Goal: Transaction & Acquisition: Subscribe to service/newsletter

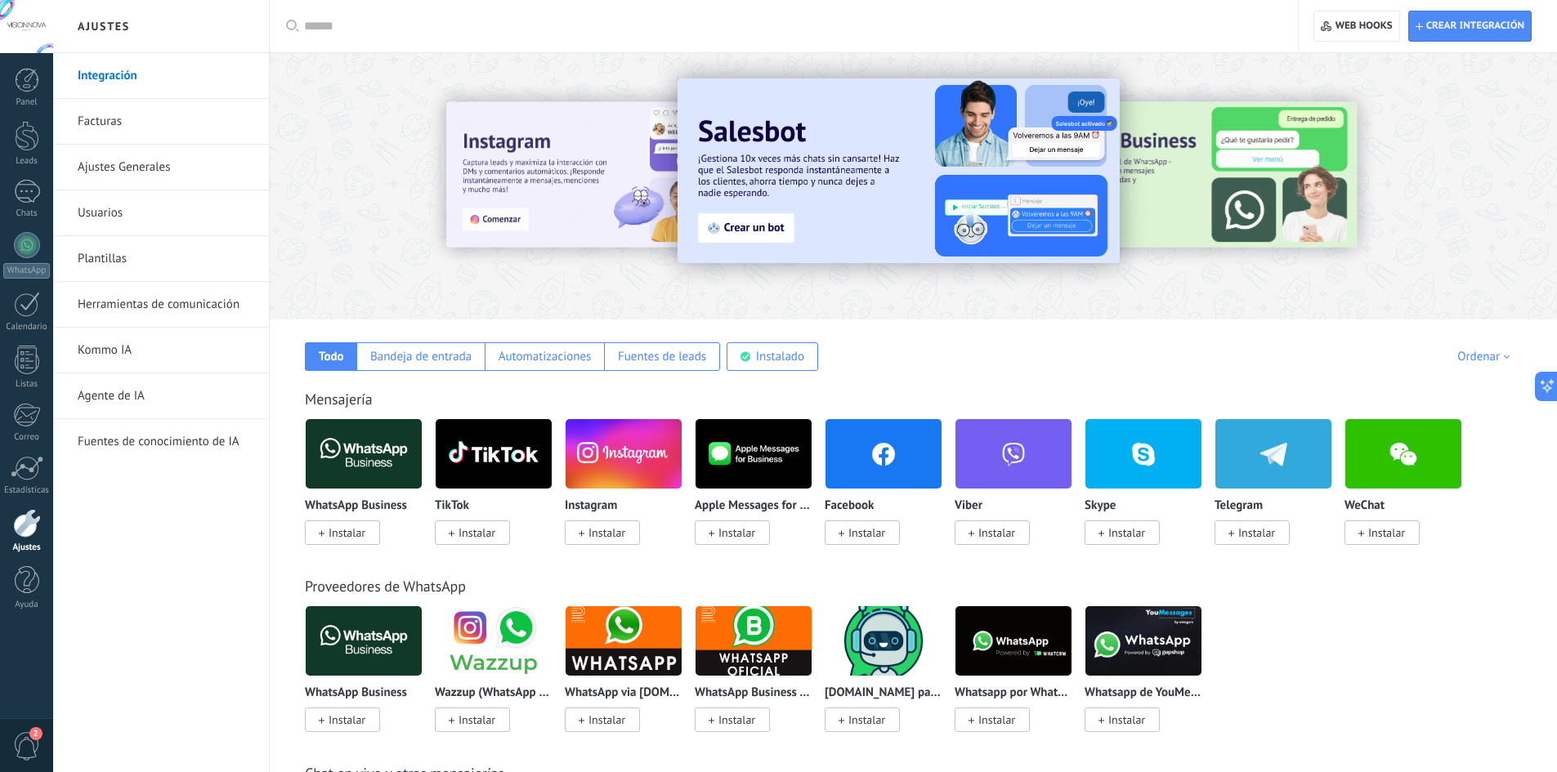
click at [1057, 673] on img at bounding box center [1013, 641] width 116 height 79
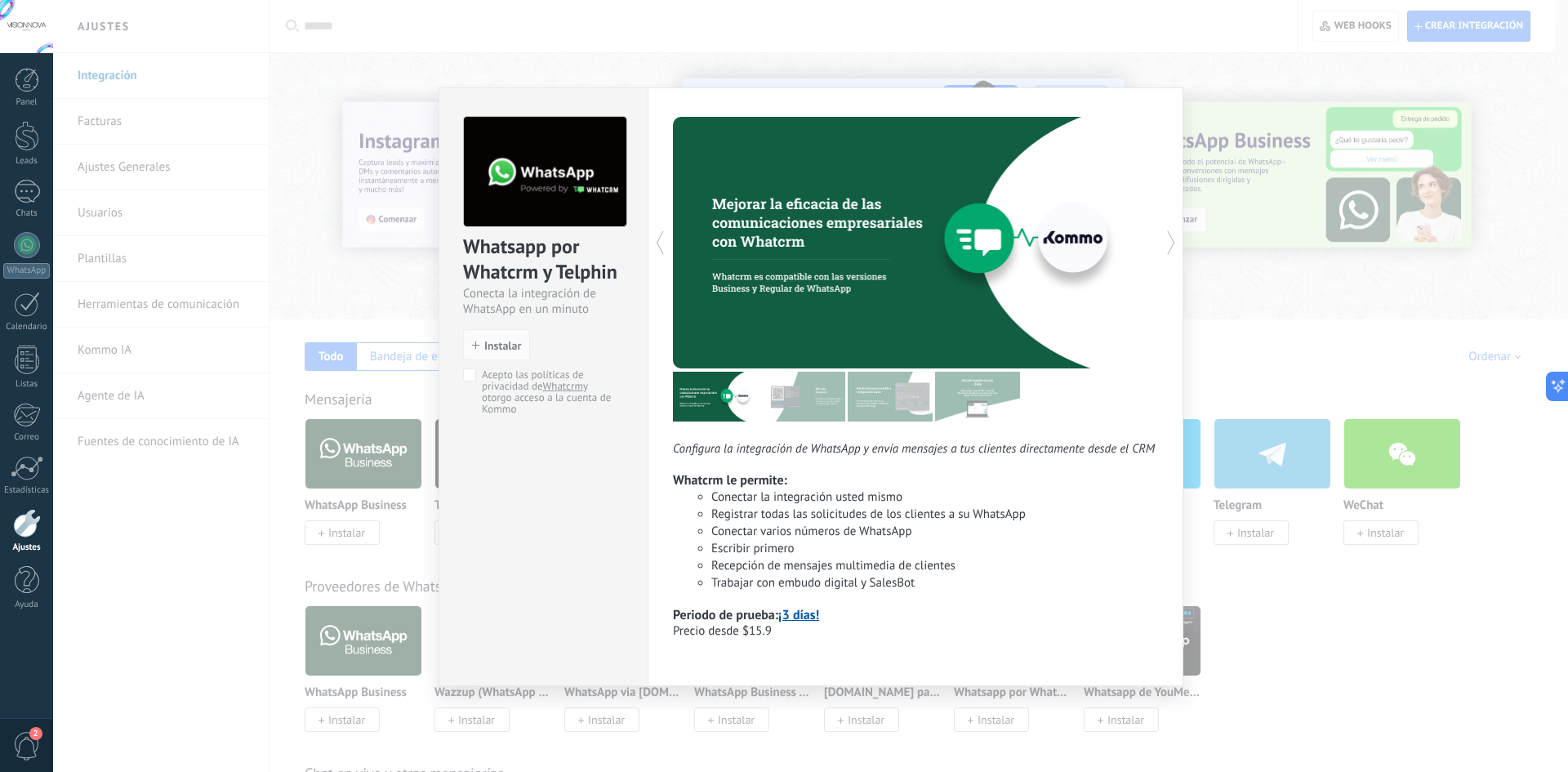
click at [1243, 317] on div "Whatsapp por Whatcrm y Telphin Conecta la integración de WhatsApp en un minuto …" at bounding box center [810, 386] width 1515 height 772
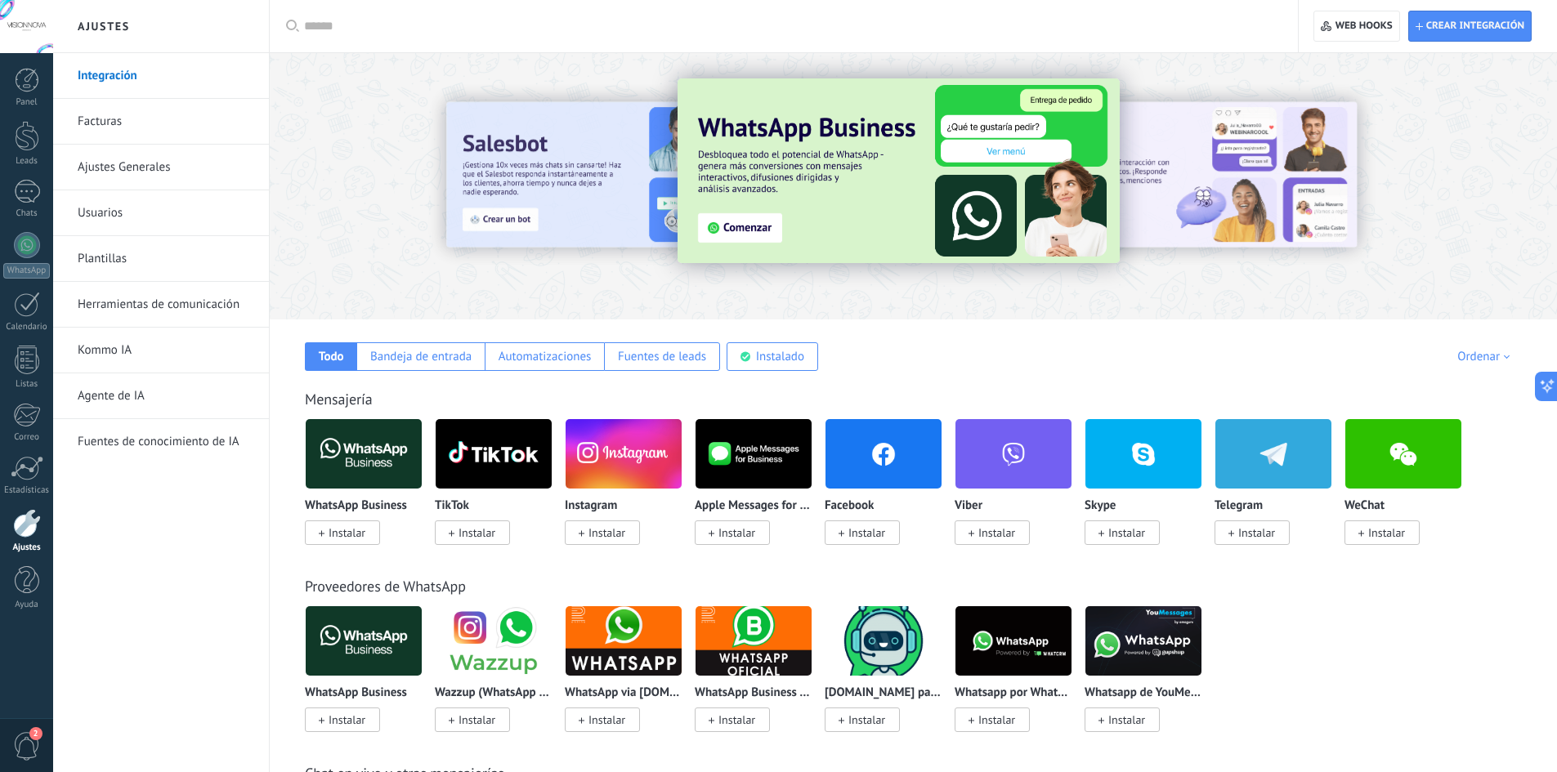
click at [781, 631] on img at bounding box center [753, 641] width 116 height 79
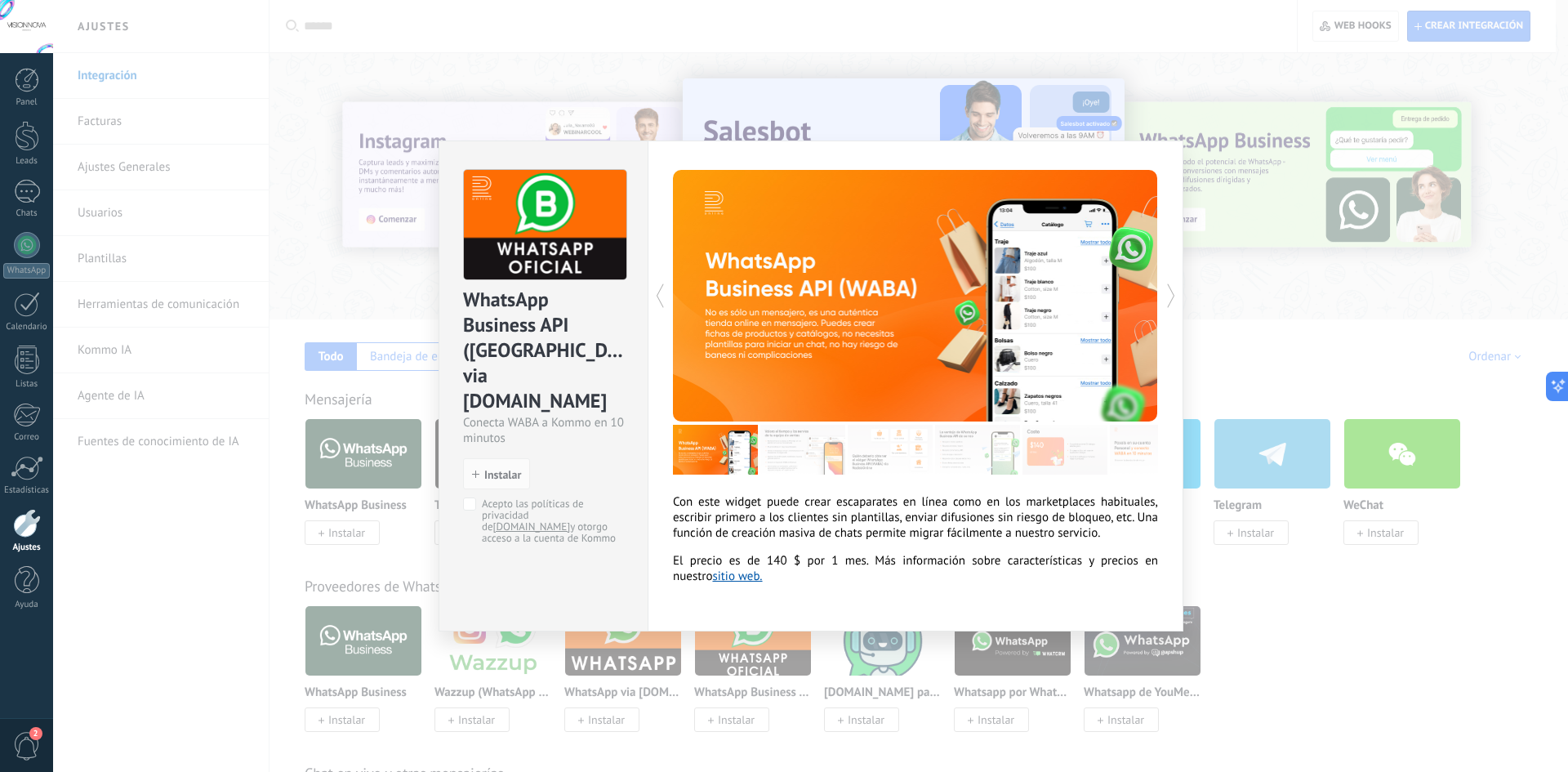
click at [763, 686] on div "WhatsApp Business API ([GEOGRAPHIC_DATA]) via [DOMAIN_NAME] Conecta WABA a Komm…" at bounding box center [810, 386] width 1515 height 772
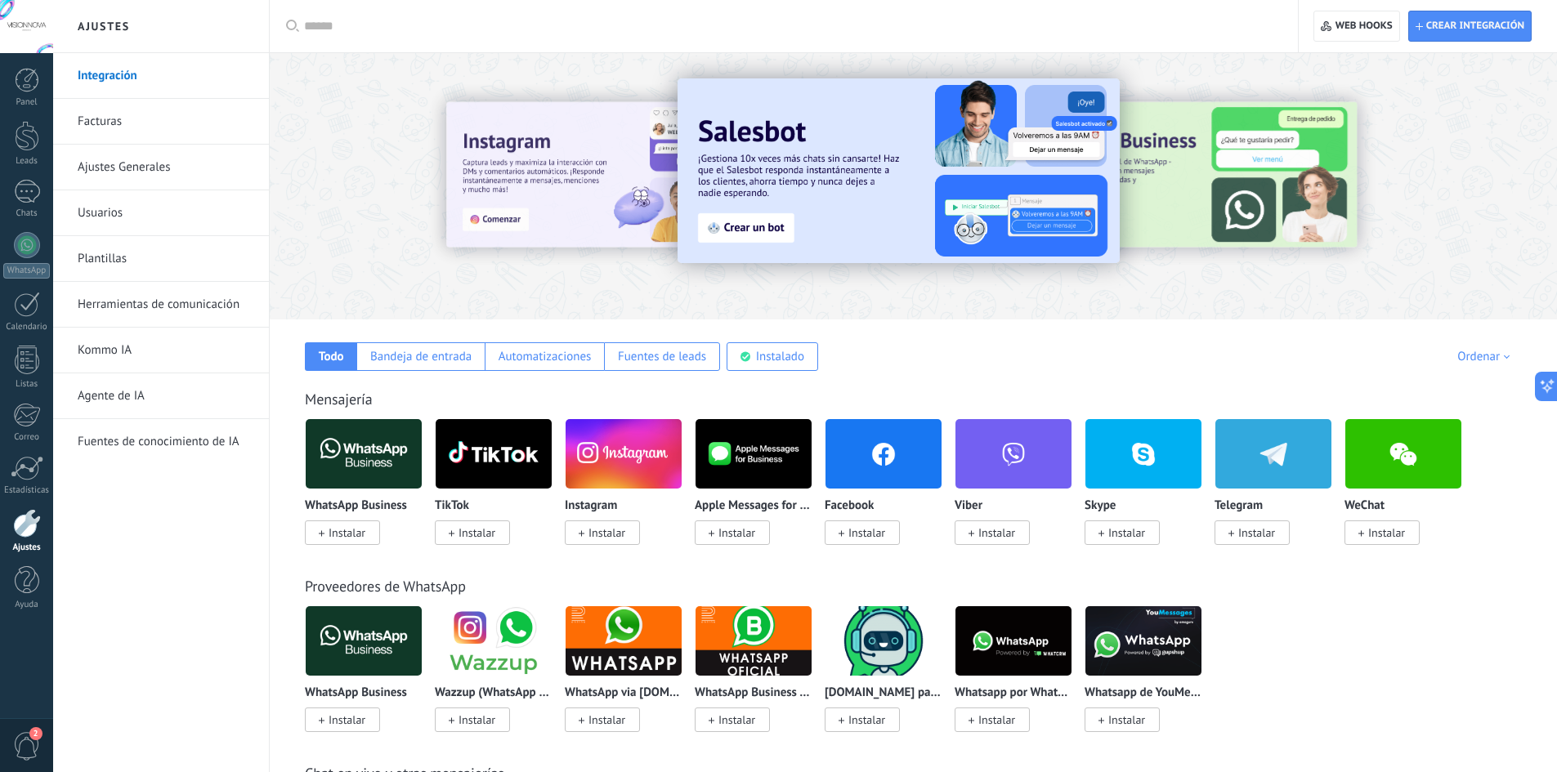
click at [379, 470] on img at bounding box center [364, 453] width 116 height 79
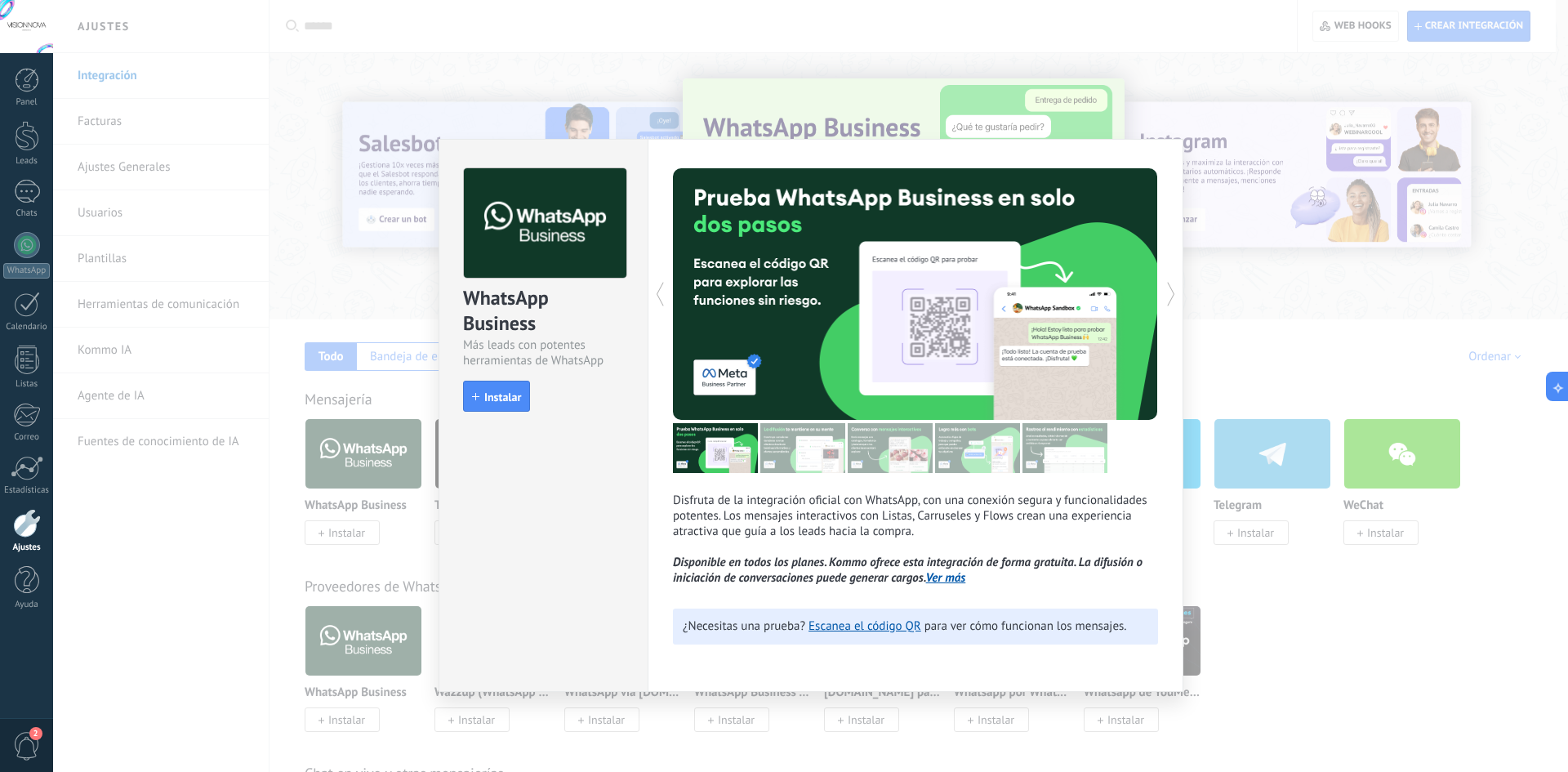
click at [109, 419] on div "WhatsApp Business Más leads con potentes herramientas de WhatsApp install Insta…" at bounding box center [810, 386] width 1515 height 772
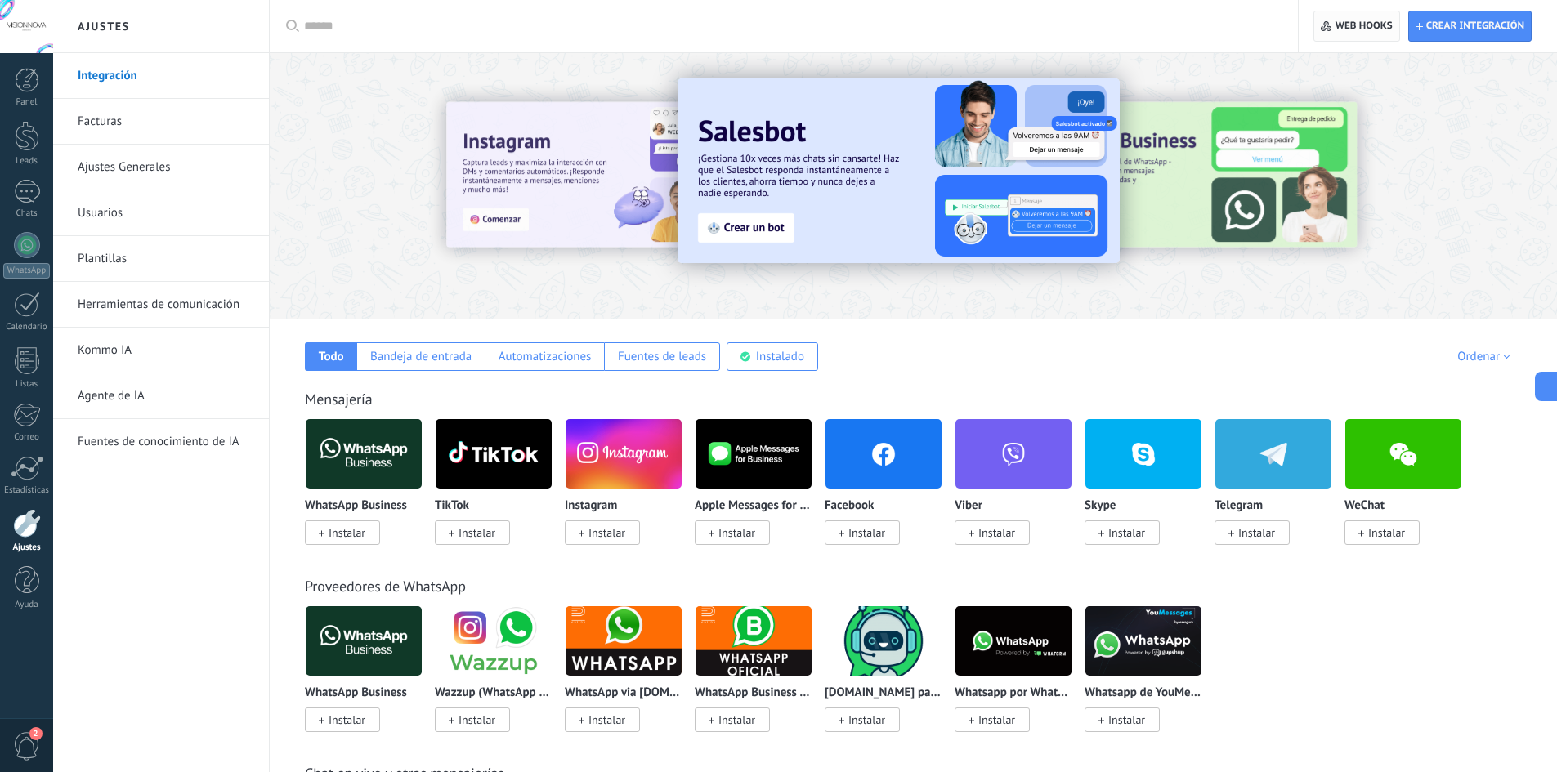
click at [1319, 34] on button "Web hooks 0" at bounding box center [1356, 26] width 86 height 31
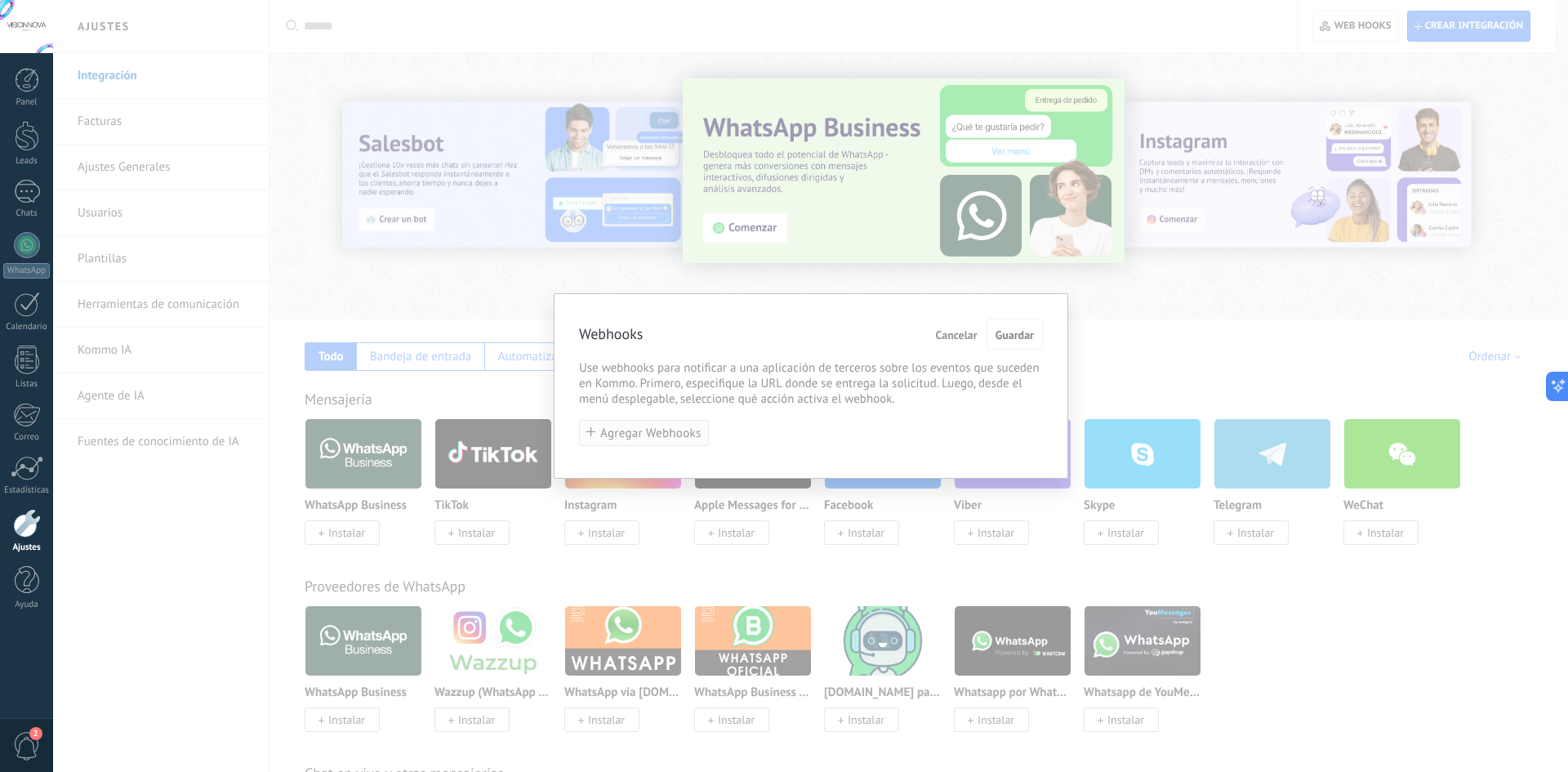
click at [649, 440] on span "Agregar Webhooks" at bounding box center [651, 433] width 101 height 12
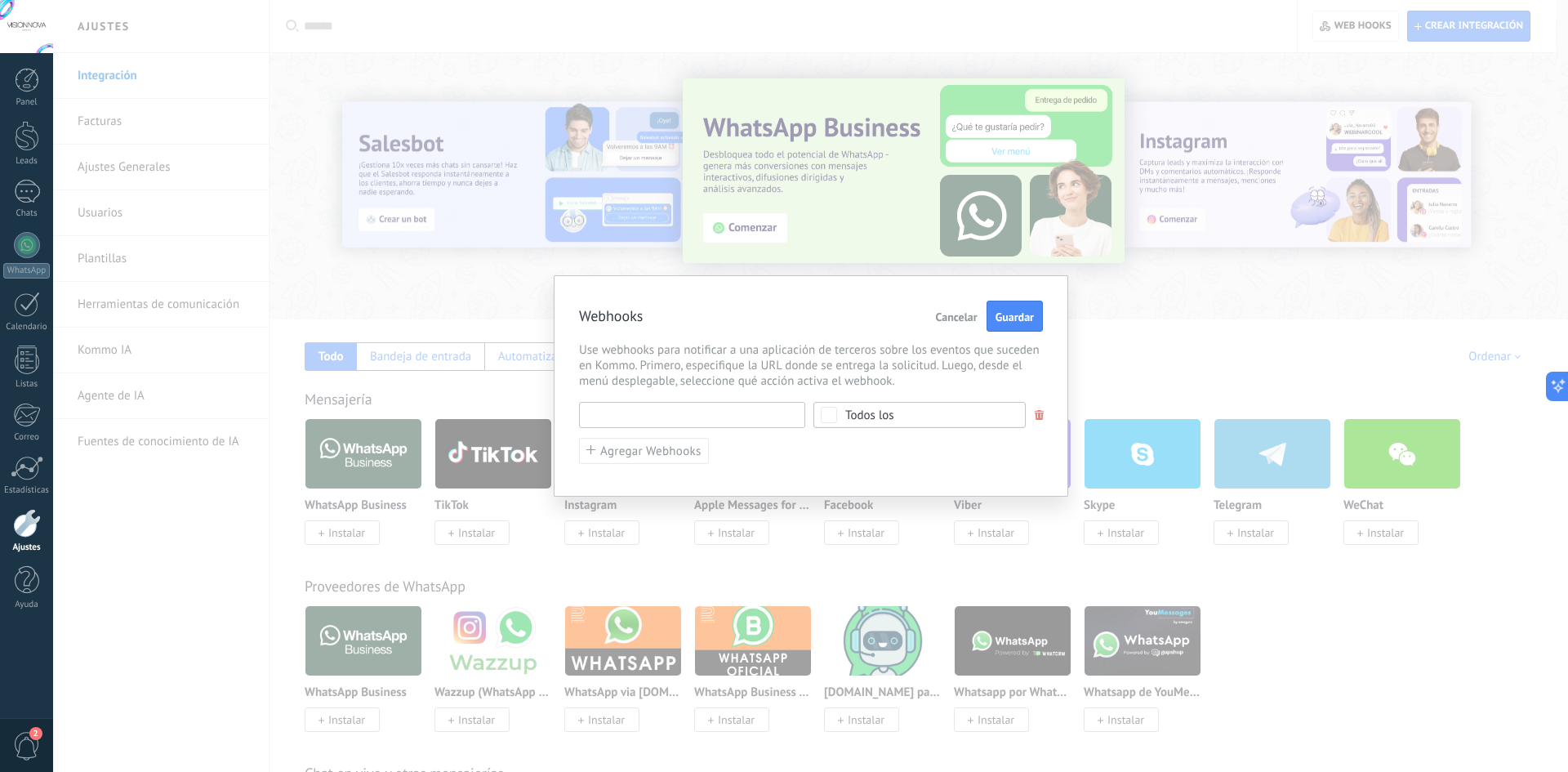
click at [664, 427] on input "text" at bounding box center [692, 415] width 226 height 26
paste input "**********"
type input "**********"
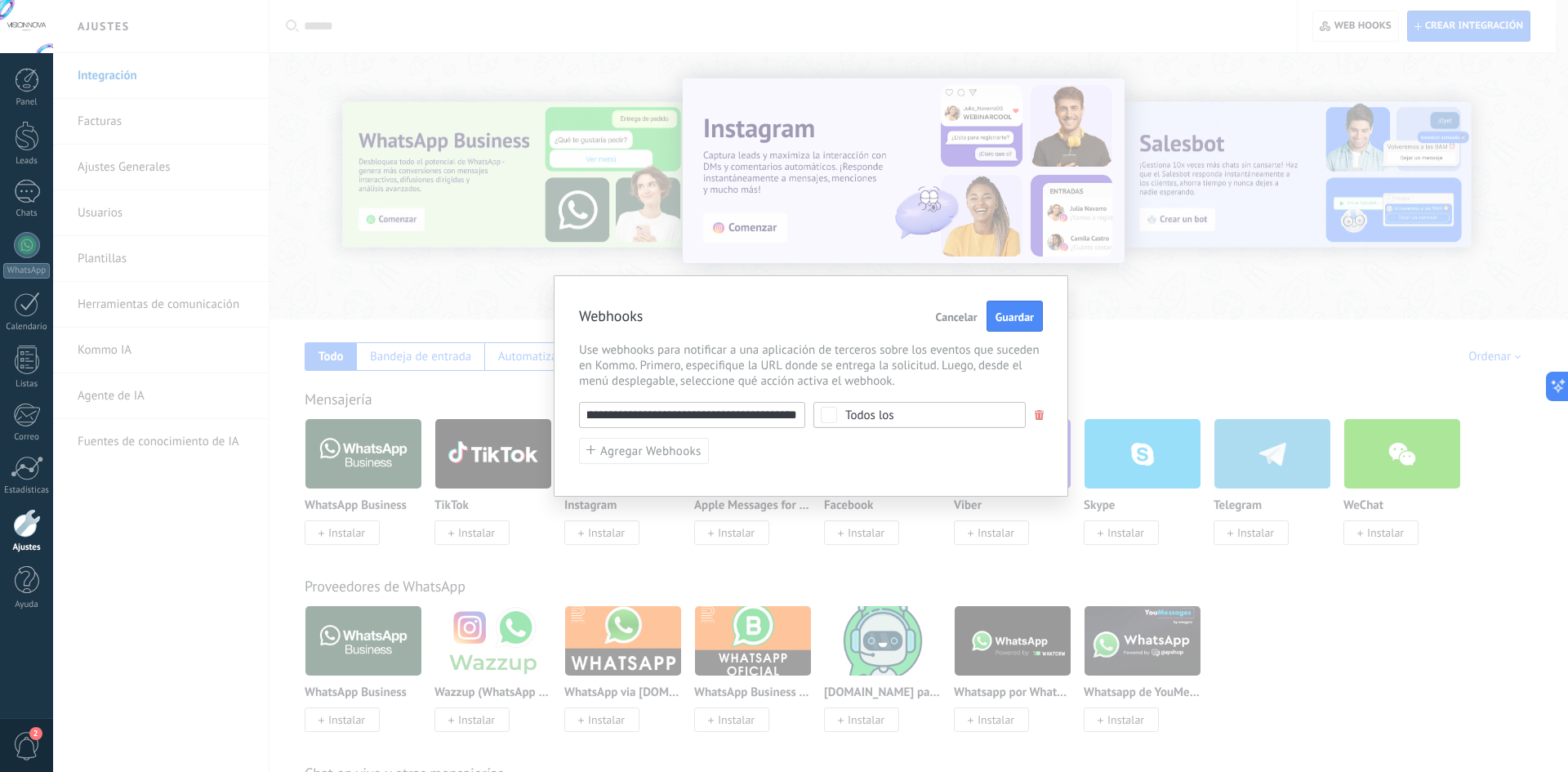
scroll to position [0, 0]
click at [903, 405] on div "Todos los" at bounding box center [919, 415] width 212 height 26
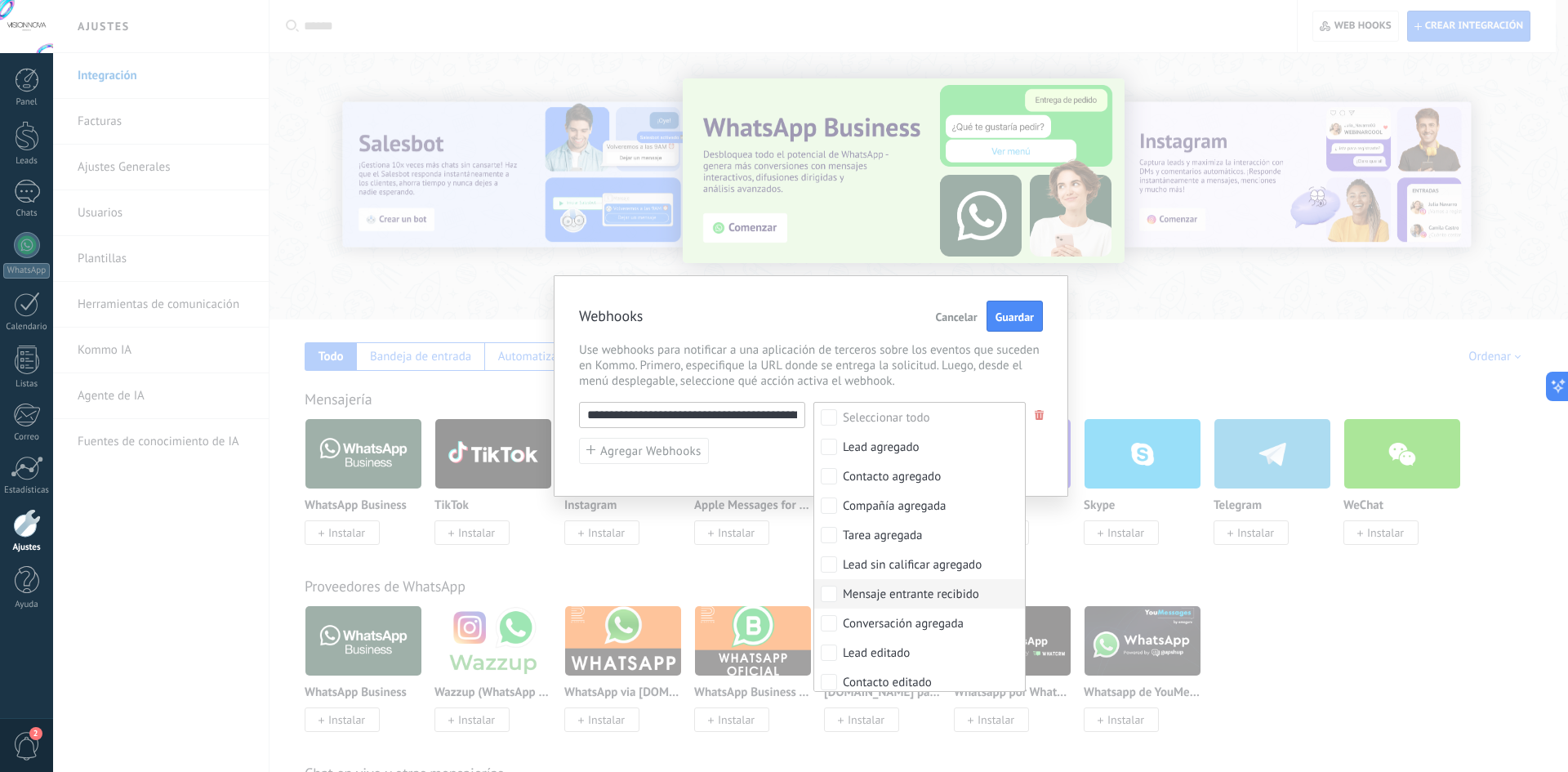
click at [963, 589] on div "Mensaje entrante recibido" at bounding box center [910, 595] width 136 height 16
click at [841, 356] on span "Use webhooks para notificar a una aplicación de terceros sobre los eventos que …" at bounding box center [810, 365] width 464 height 47
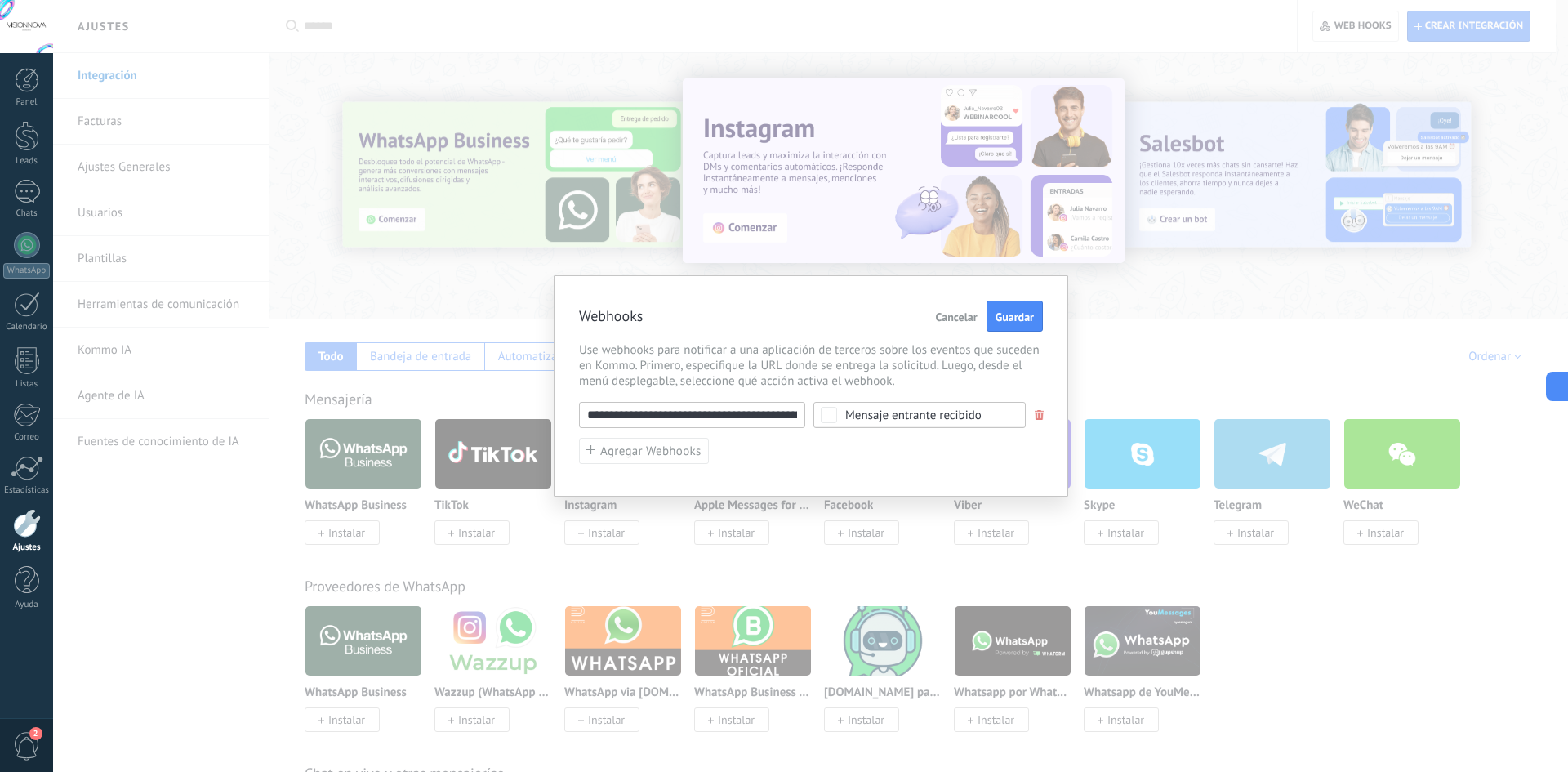
click at [676, 413] on input "**********" at bounding box center [692, 415] width 226 height 26
click at [678, 413] on input "**********" at bounding box center [692, 415] width 226 height 26
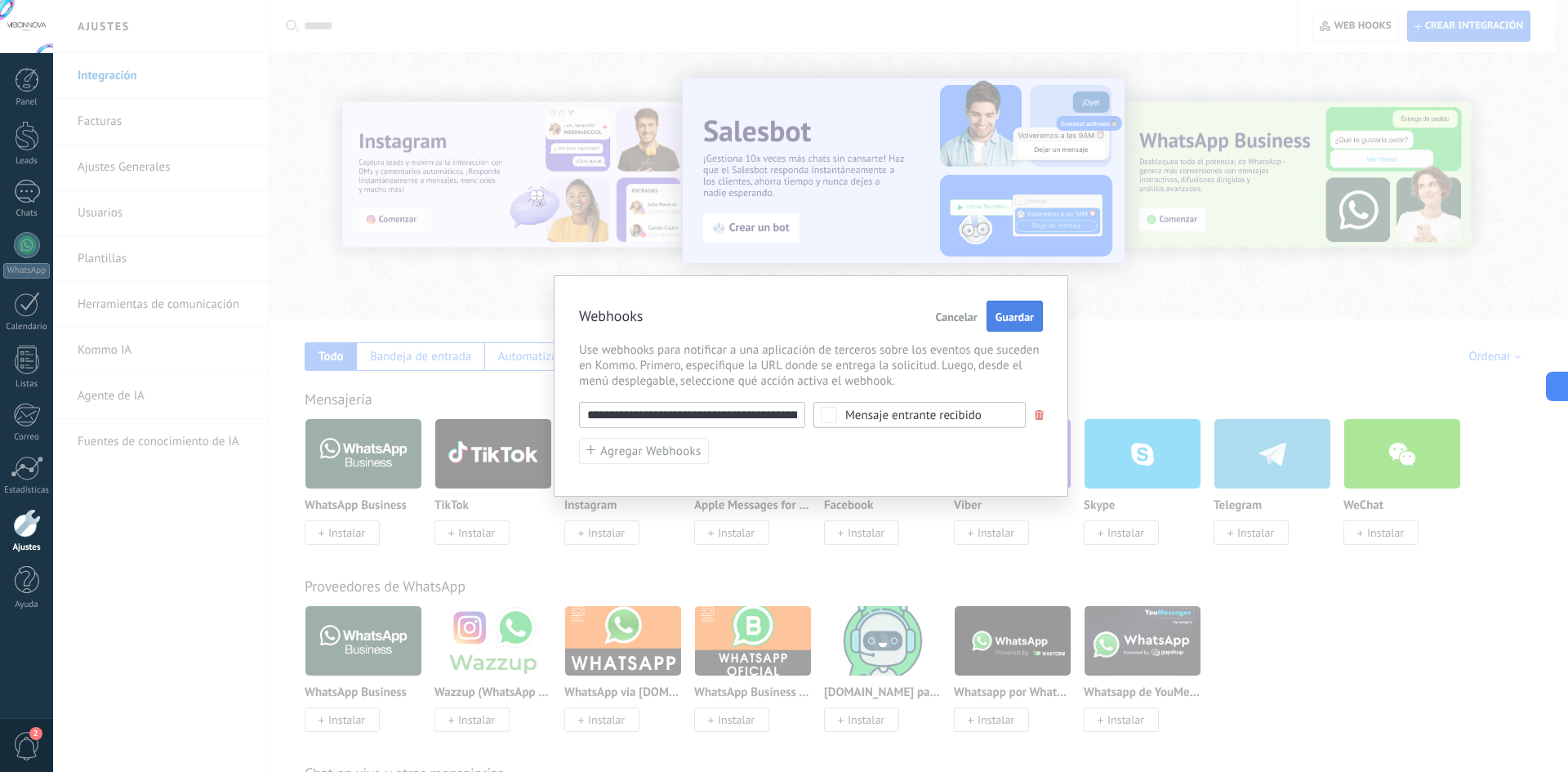
click at [1017, 311] on span "Guardar" at bounding box center [1014, 316] width 38 height 11
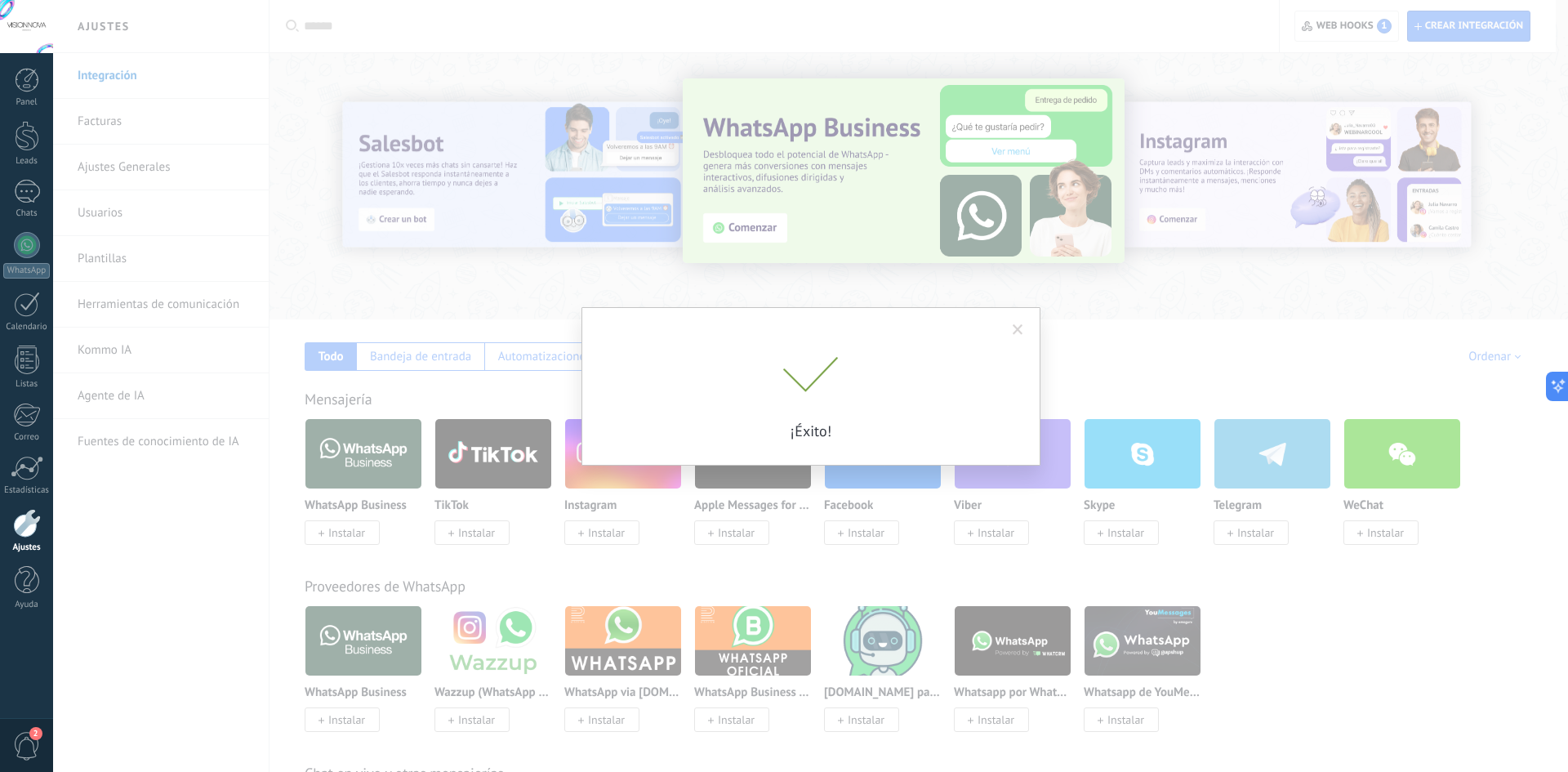
click at [1121, 280] on div "¡Éxito!" at bounding box center [810, 386] width 1515 height 772
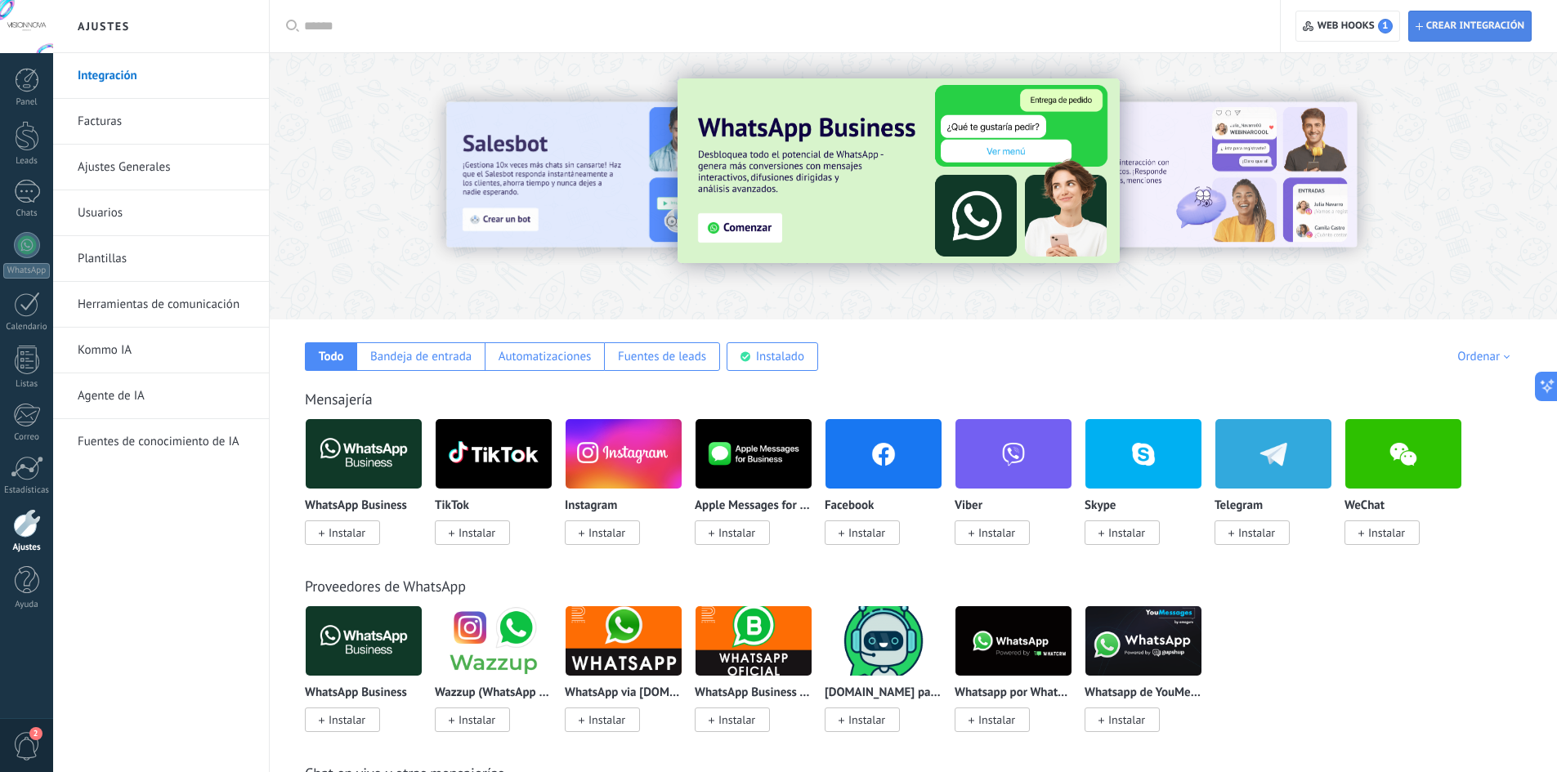
click at [1433, 18] on span "Crear integración" at bounding box center [1470, 25] width 109 height 29
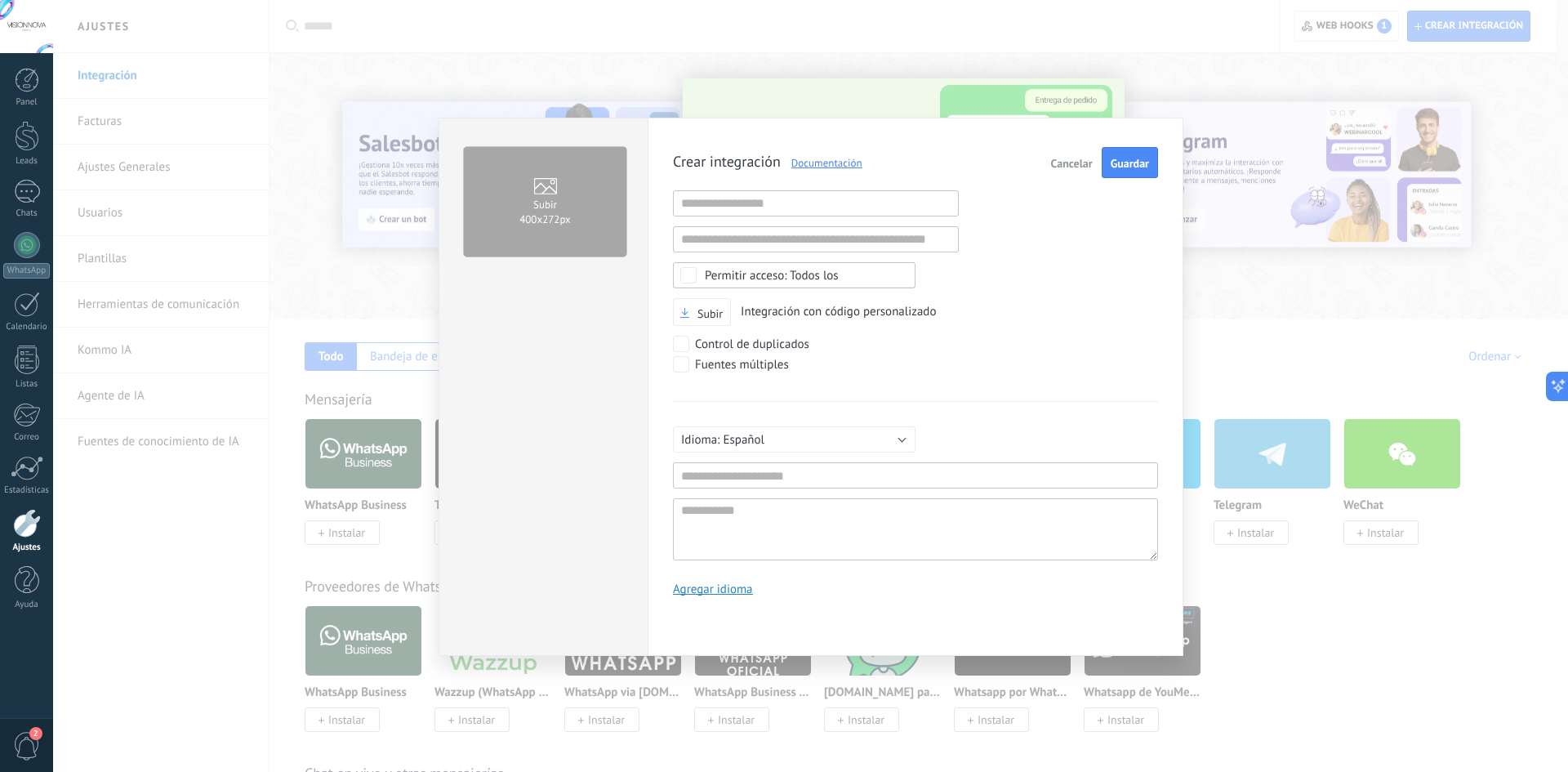
scroll to position [16, 0]
click at [832, 200] on input "text" at bounding box center [815, 203] width 286 height 26
click at [785, 477] on input "text" at bounding box center [914, 476] width 485 height 26
type input "***"
click at [1127, 159] on span "Guardar" at bounding box center [1129, 163] width 38 height 11
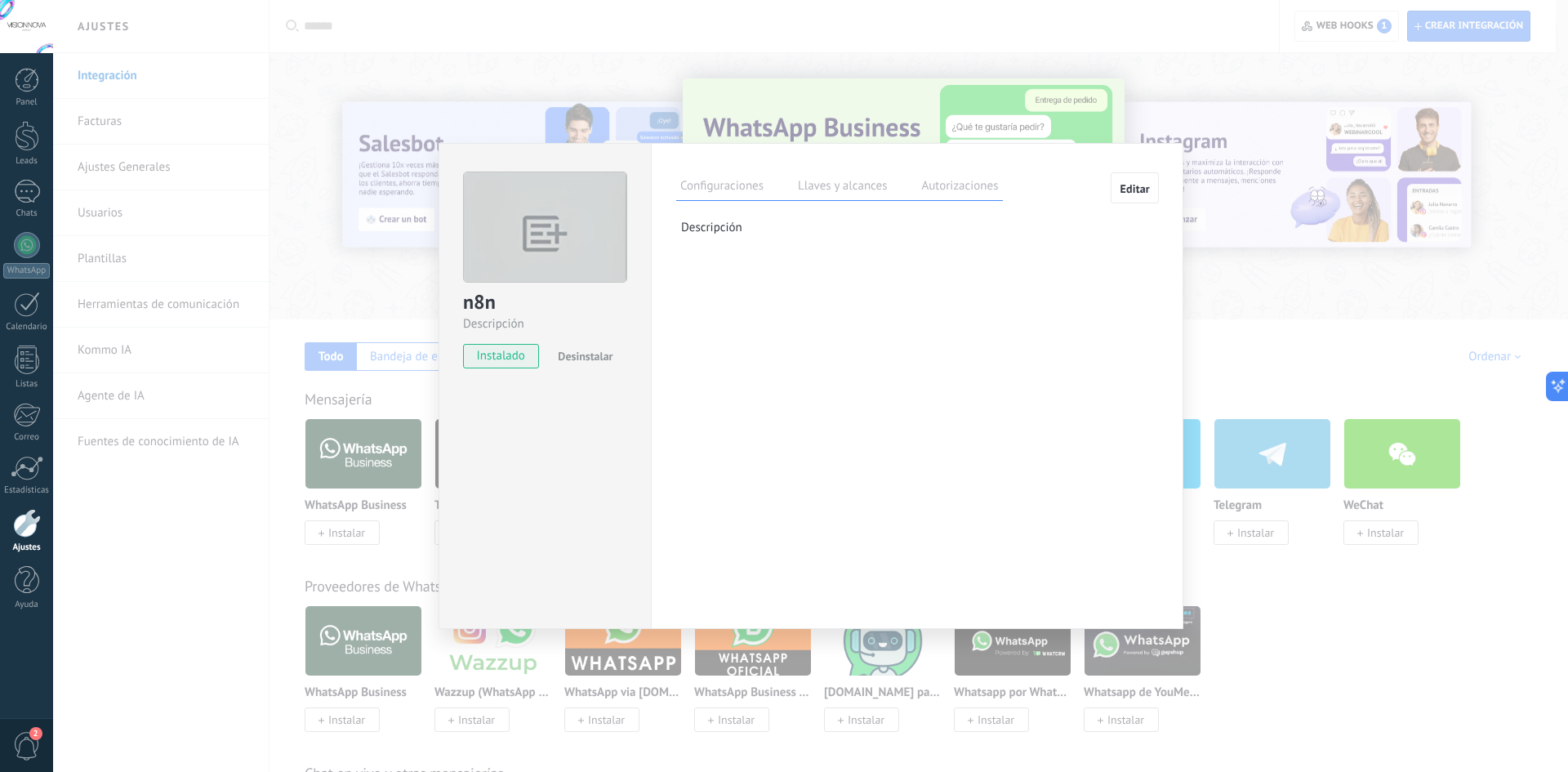
click at [809, 190] on label "Llaves y alcances" at bounding box center [841, 189] width 97 height 24
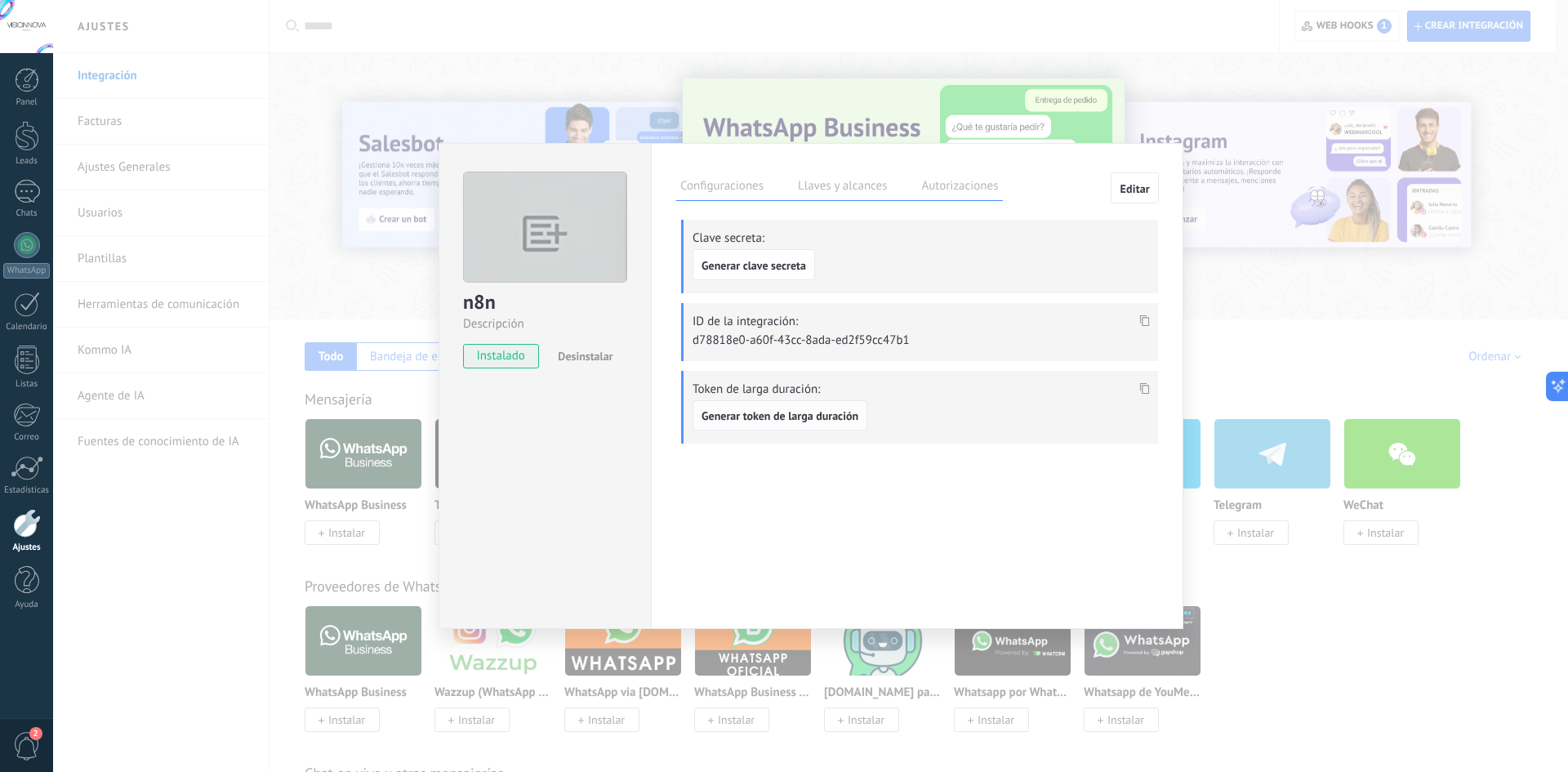
click at [808, 412] on span "Generar token de larga duración" at bounding box center [780, 415] width 157 height 11
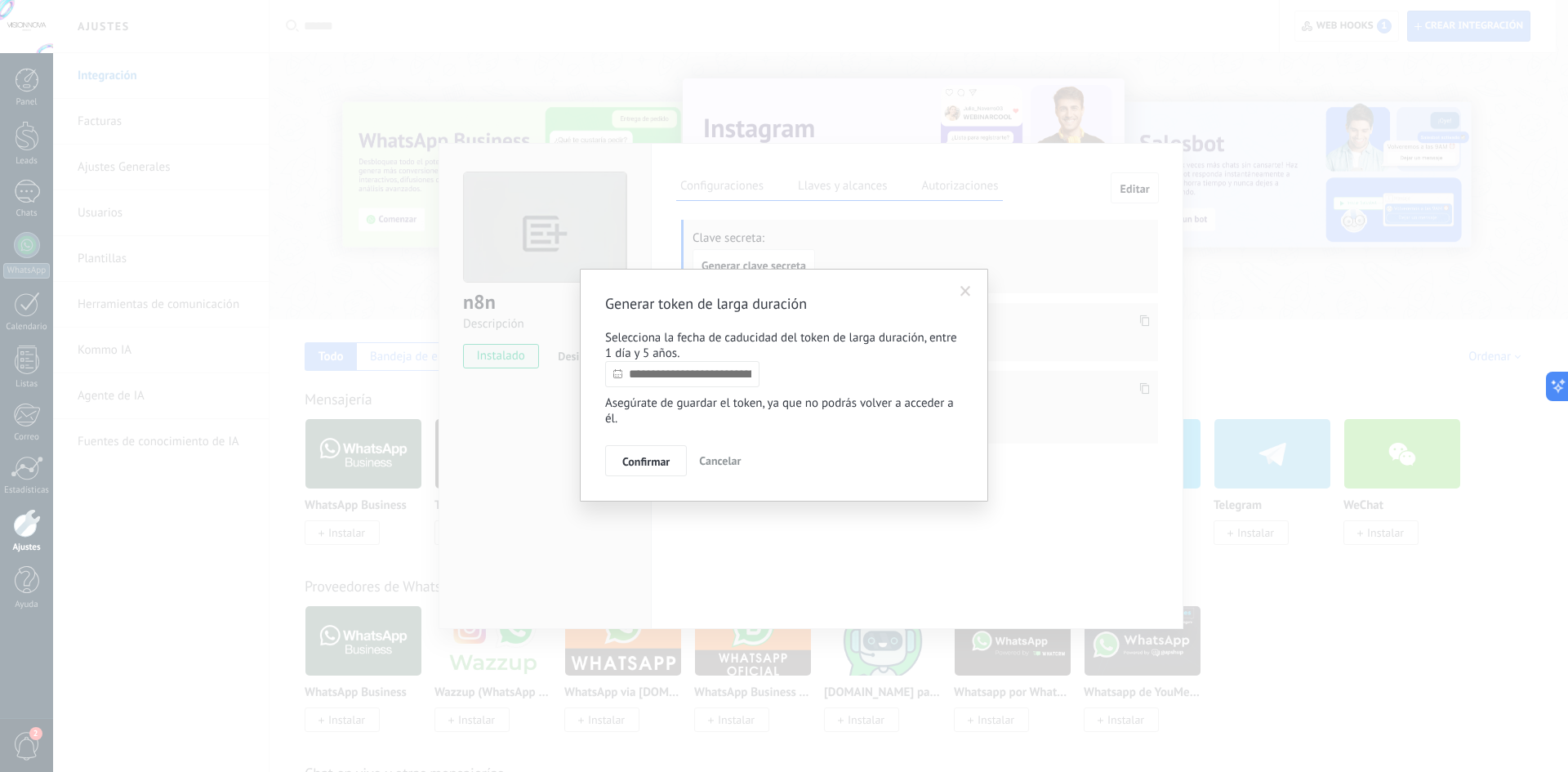
click at [702, 383] on input "text" at bounding box center [683, 374] width 154 height 26
click at [777, 403] on link at bounding box center [780, 404] width 9 height 9
click at [784, 405] on link at bounding box center [780, 404] width 9 height 9
click at [627, 397] on div "[DATE] Lu Ma Mi Ju Vi Sá Do 29 30 1 2 3 4 5 6 7 8 9 10 11 12 13 14 15 16 17 18 …" at bounding box center [703, 486] width 195 height 194
drag, startPoint x: 627, startPoint y: 401, endPoint x: 633, endPoint y: 435, distance: 34.5
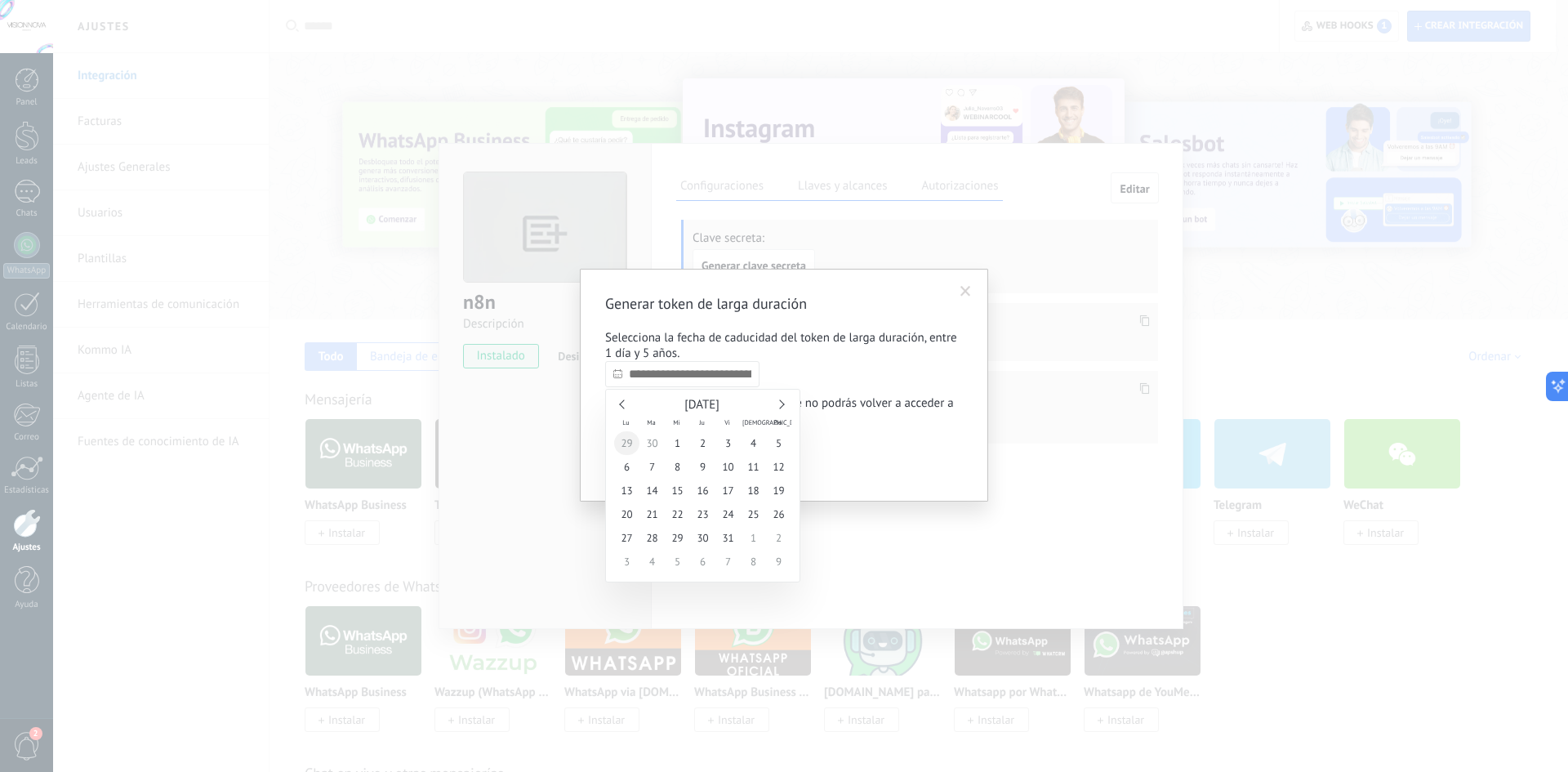
click at [627, 402] on div "[DATE]" at bounding box center [703, 405] width 177 height 15
click at [624, 407] on link at bounding box center [623, 404] width 9 height 9
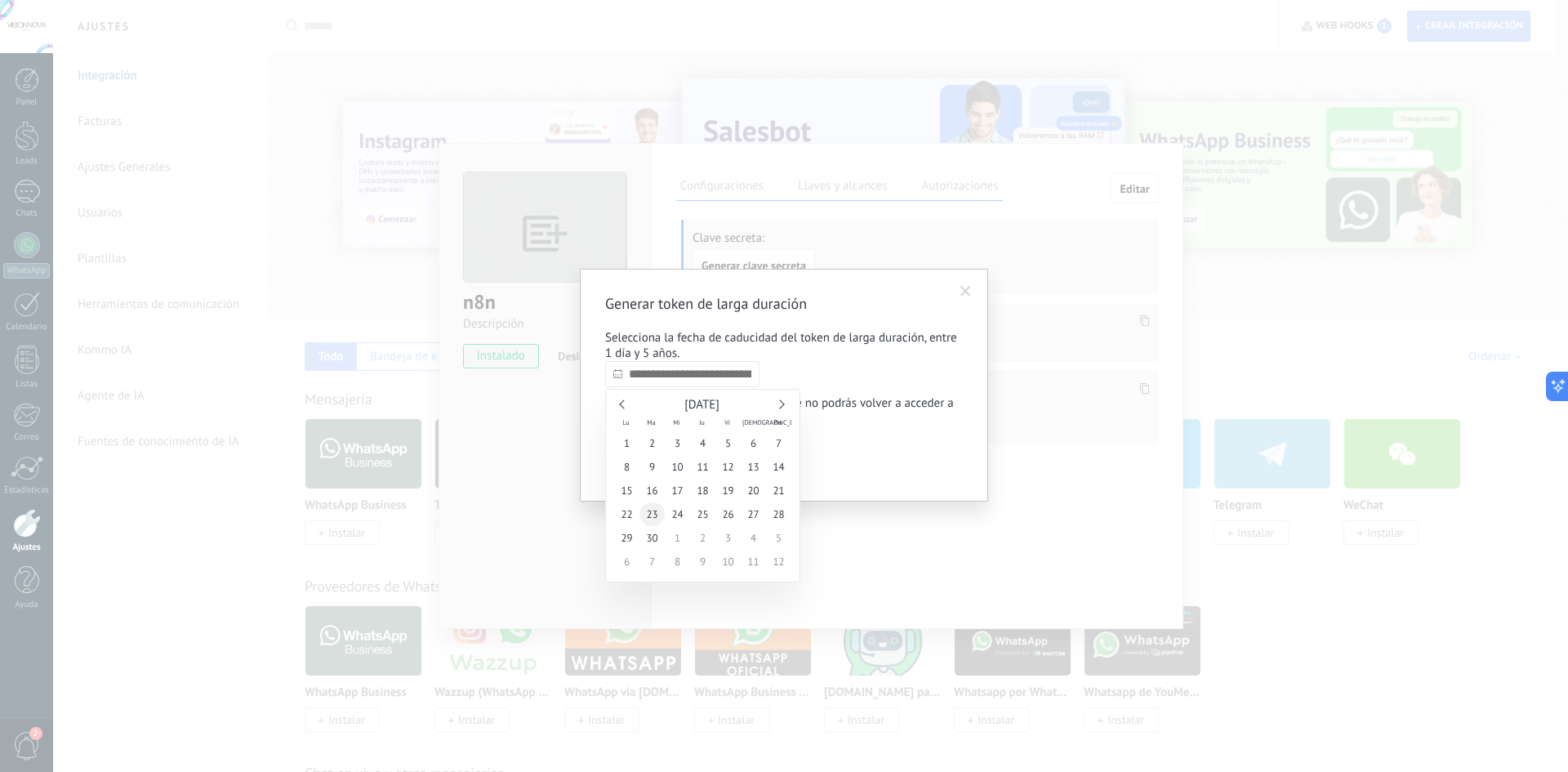
type input "**********"
click at [654, 518] on span "23" at bounding box center [652, 515] width 25 height 24
click at [668, 461] on span "Confirmar" at bounding box center [646, 461] width 47 height 11
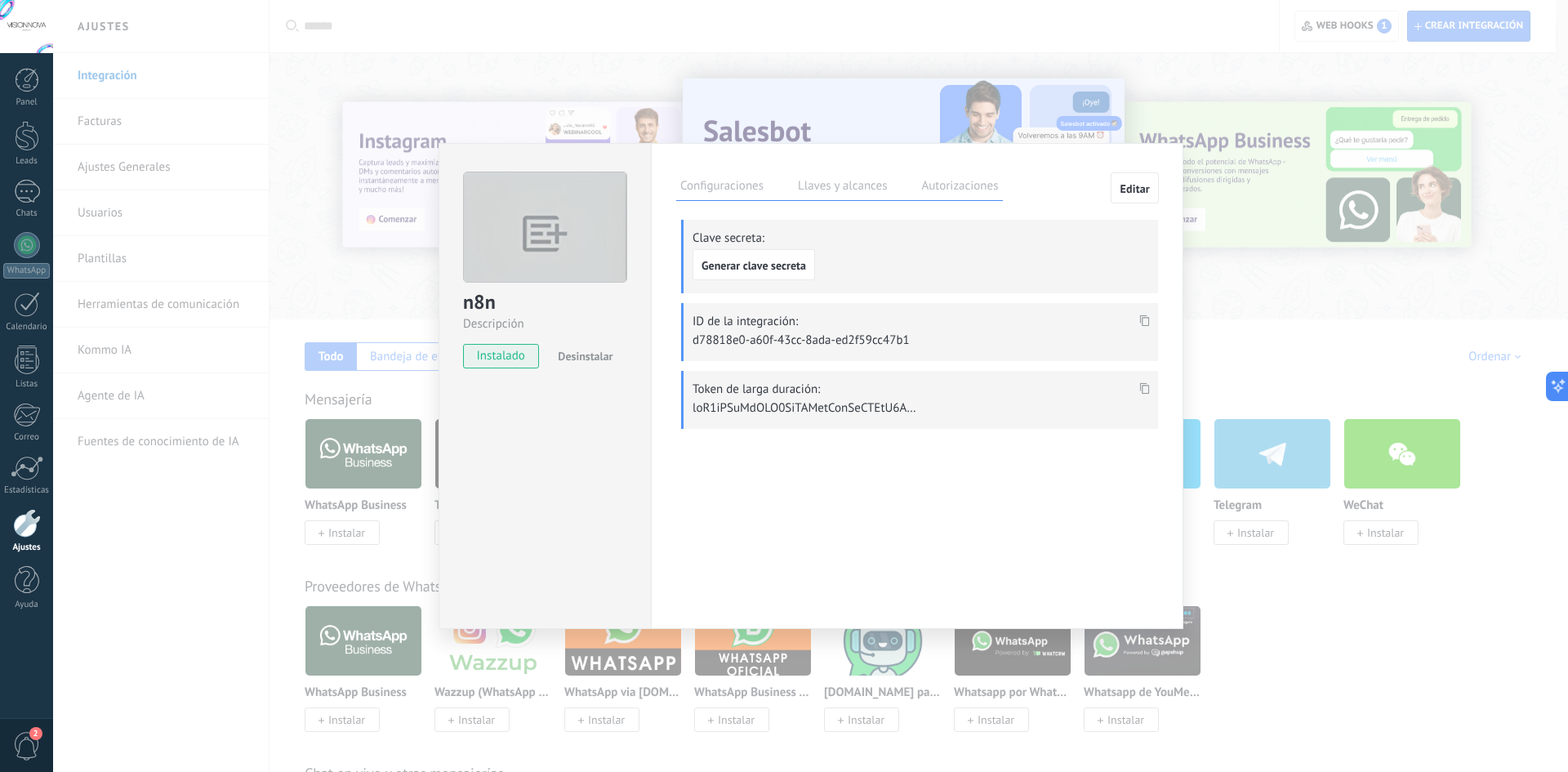
click at [1142, 389] on use at bounding box center [1145, 387] width 10 height 11
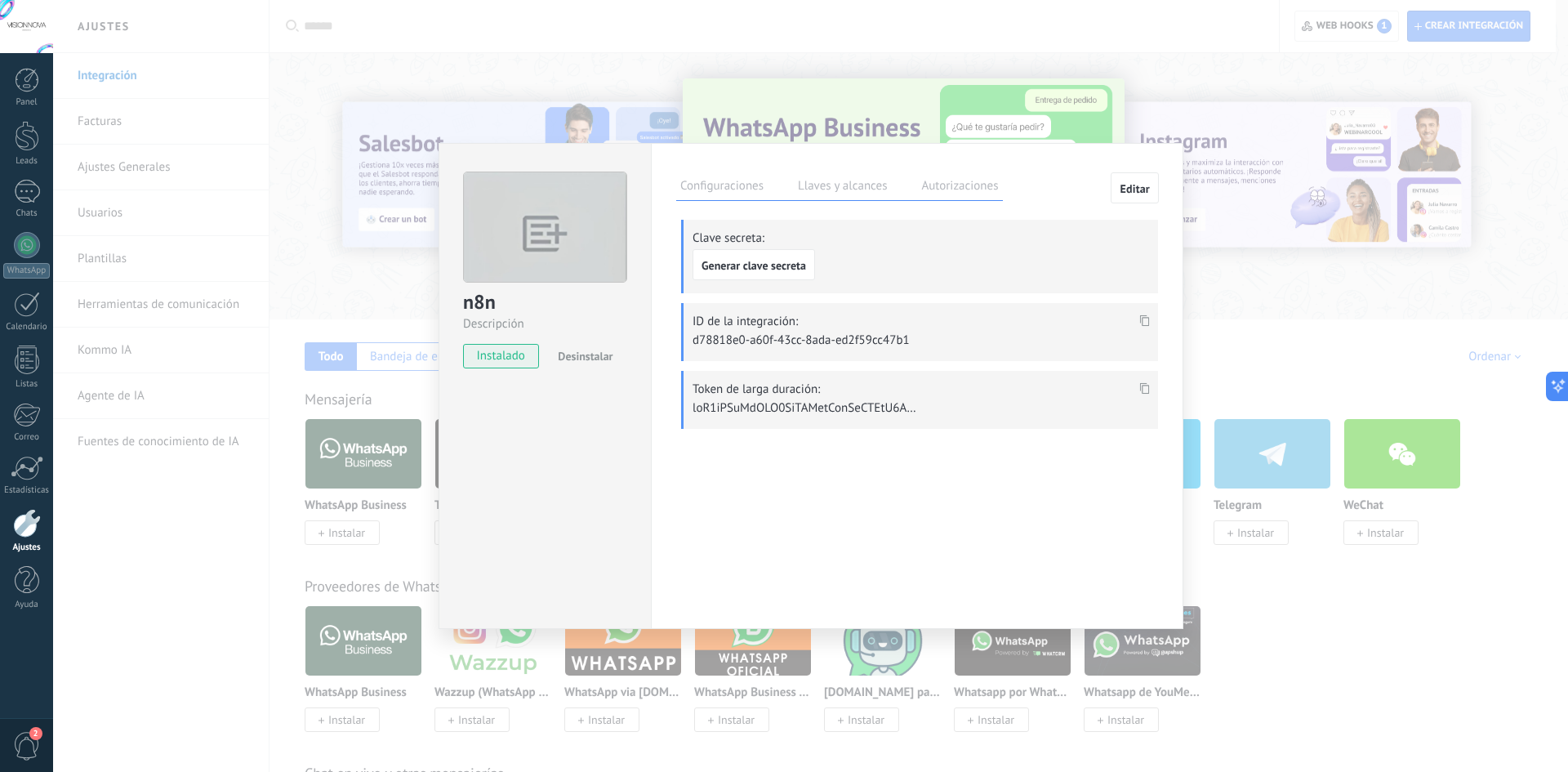
click at [1231, 121] on div "n8n Descripción instalado Desinstalar Configuraciones Llaves y alcances Autoriz…" at bounding box center [810, 386] width 1515 height 772
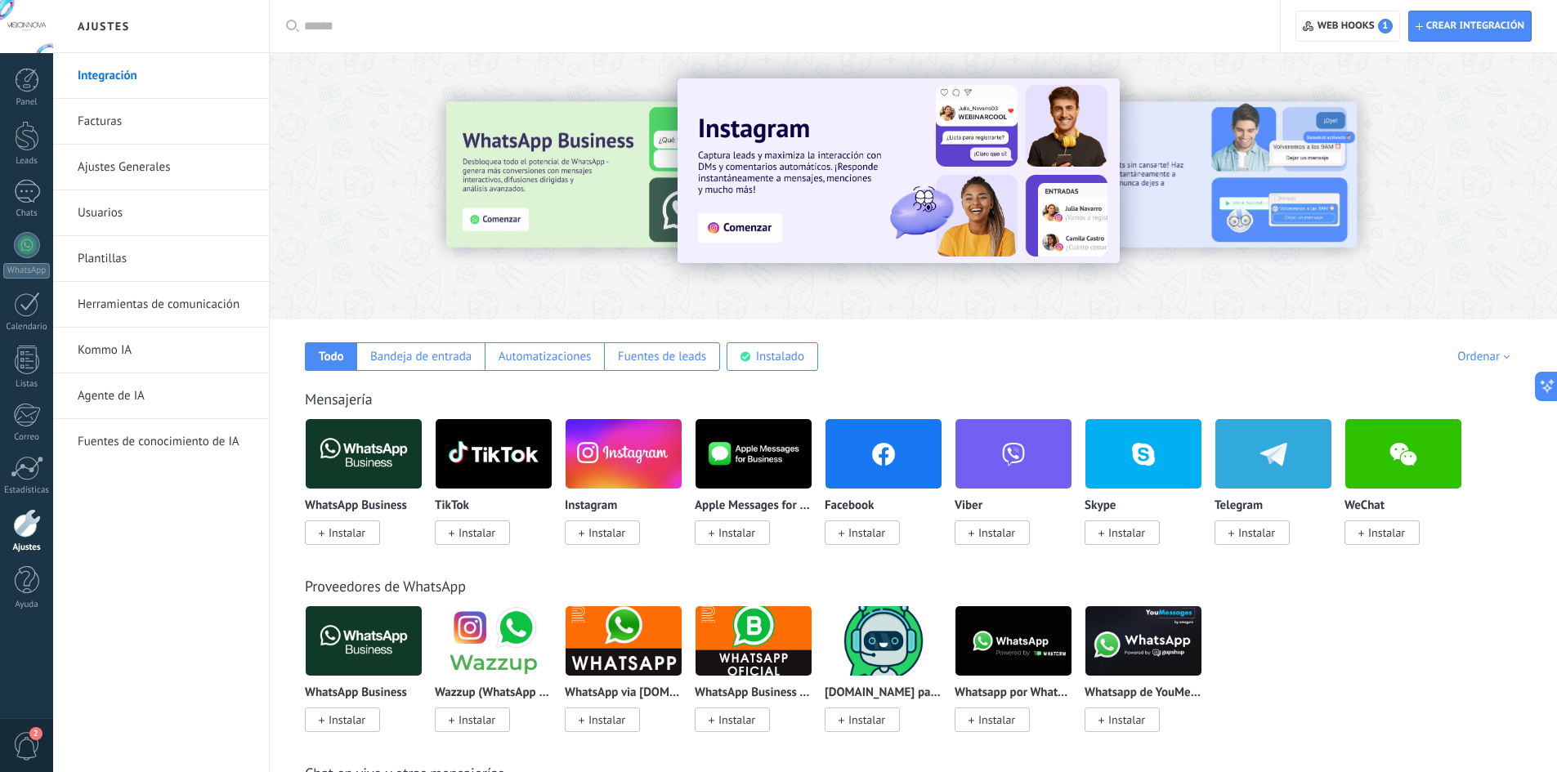
click at [217, 307] on link "Herramientas de comunicación" at bounding box center [165, 305] width 175 height 46
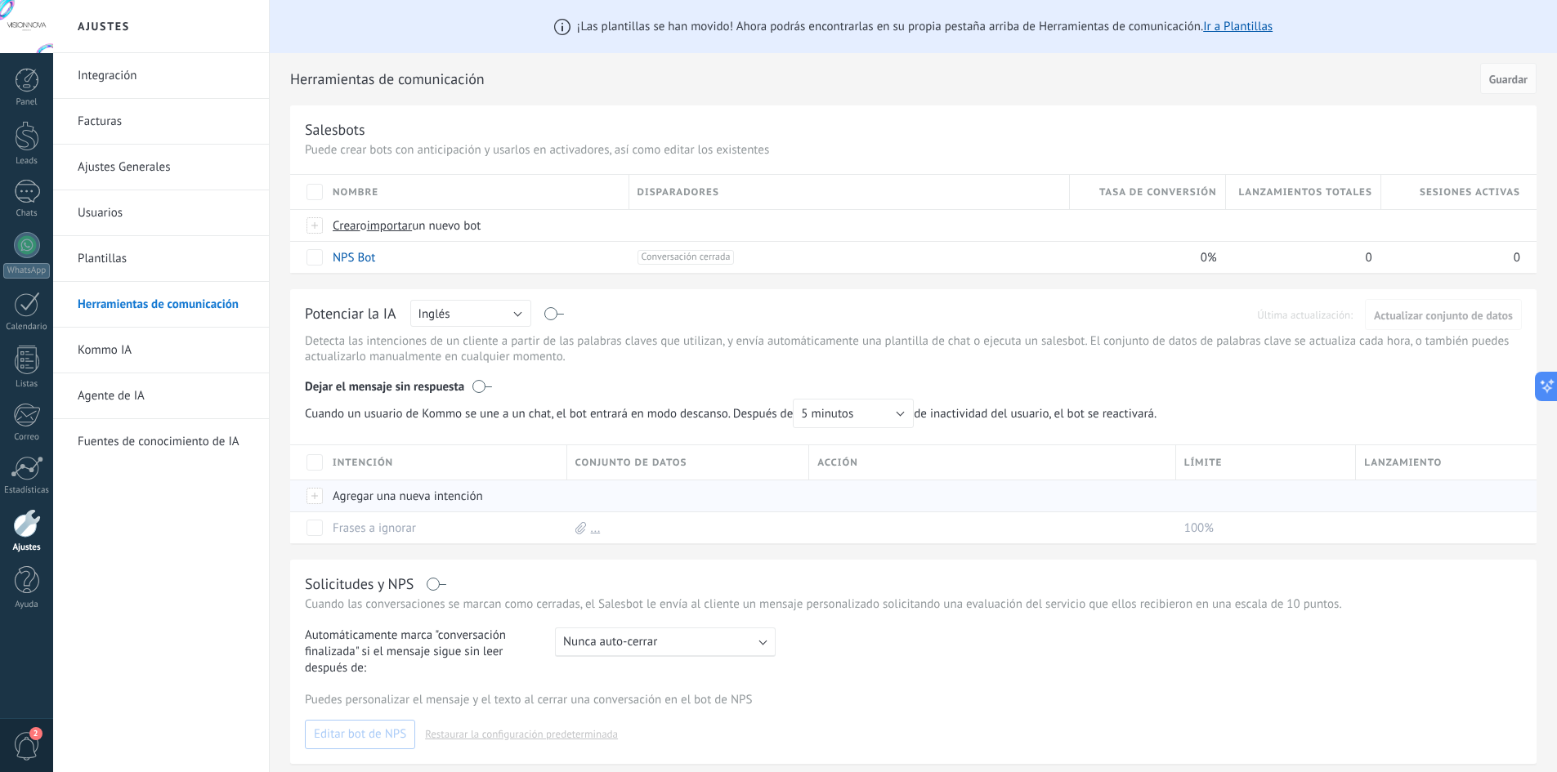
click at [413, 494] on div "Agregar una nueva intención" at bounding box center [441, 496] width 235 height 31
click at [23, 235] on div at bounding box center [27, 245] width 26 height 26
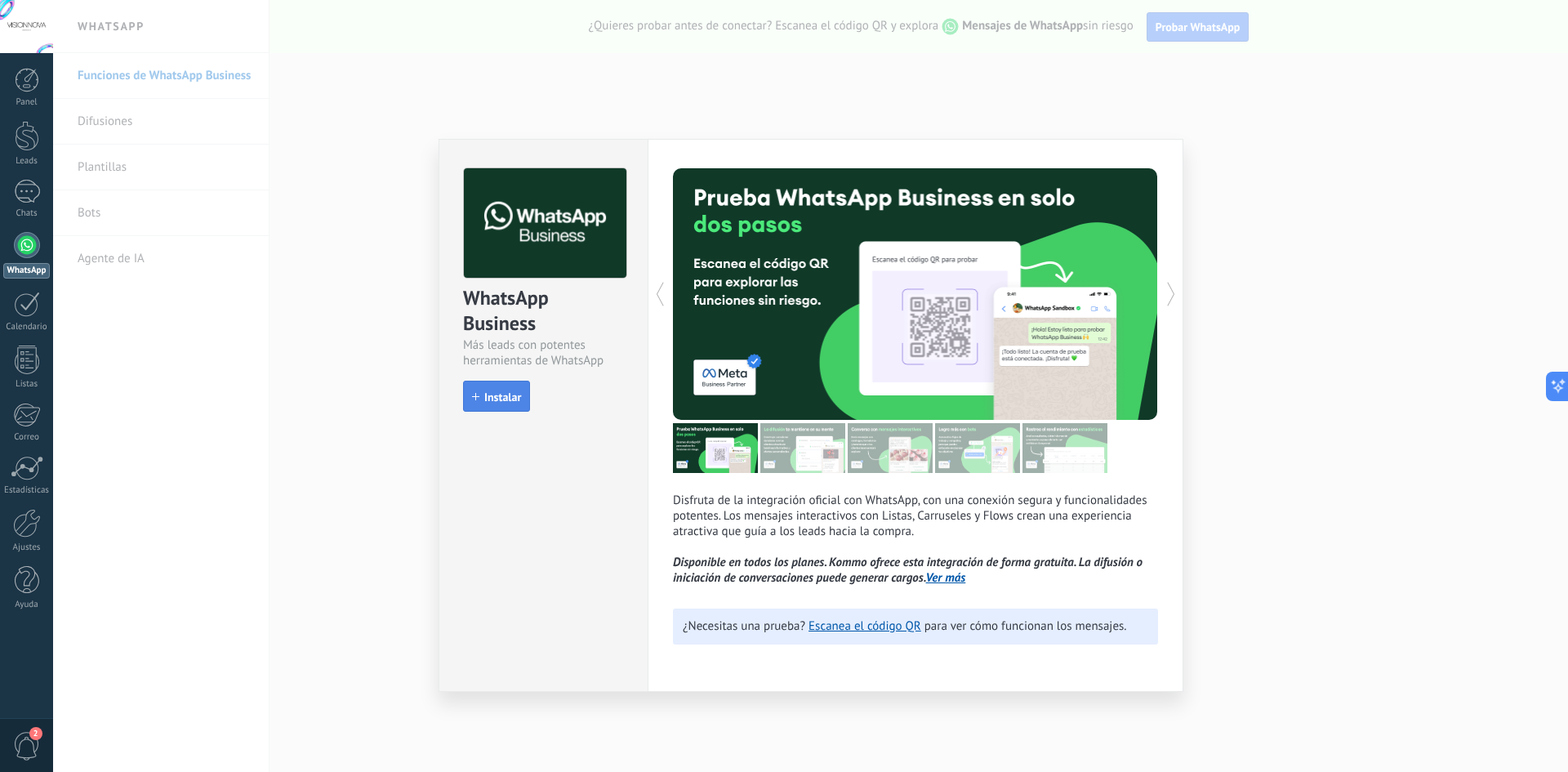
click at [494, 403] on span "Instalar" at bounding box center [503, 396] width 37 height 11
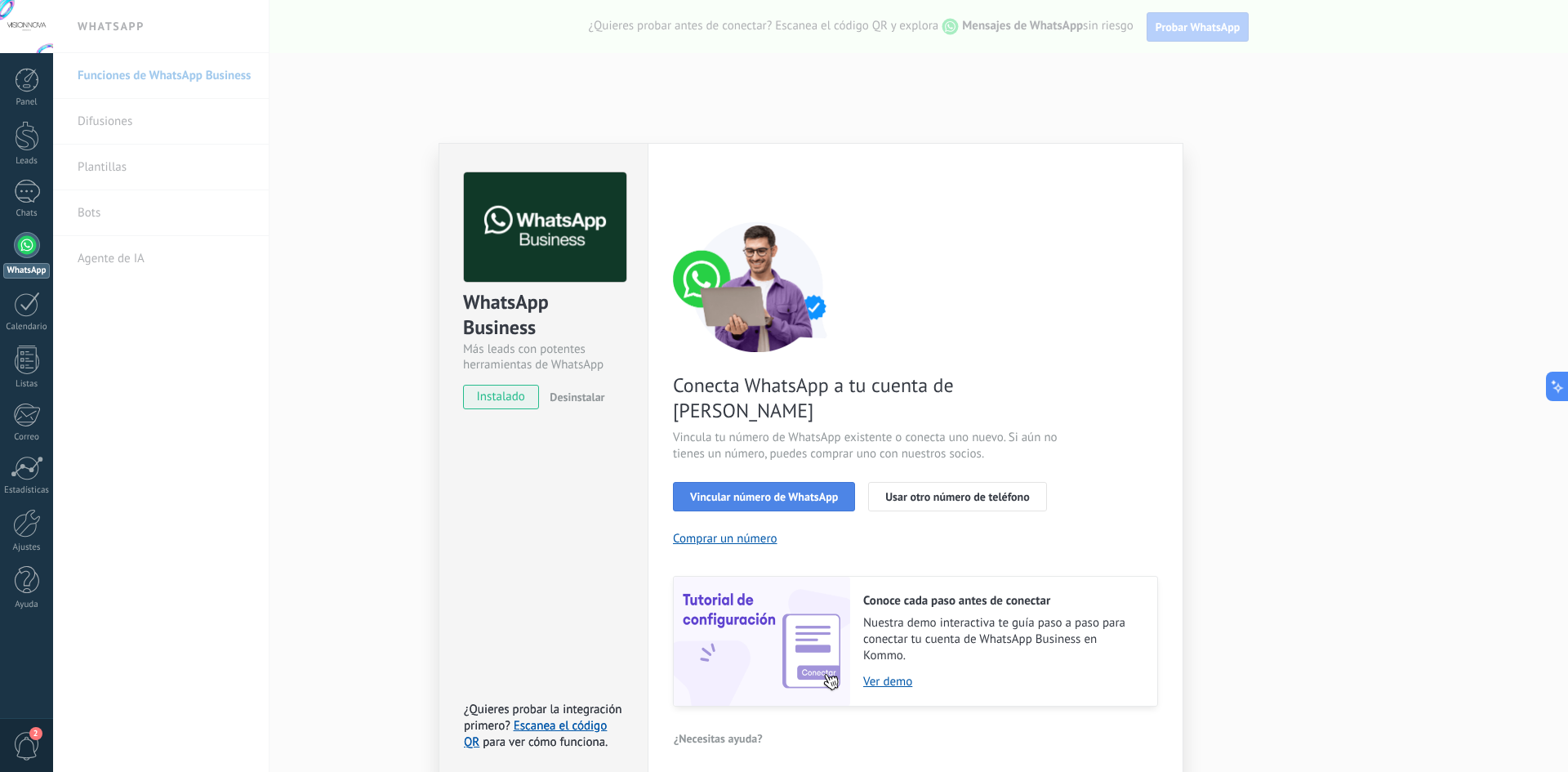
click at [800, 482] on button "Vincular número de WhatsApp" at bounding box center [764, 496] width 182 height 29
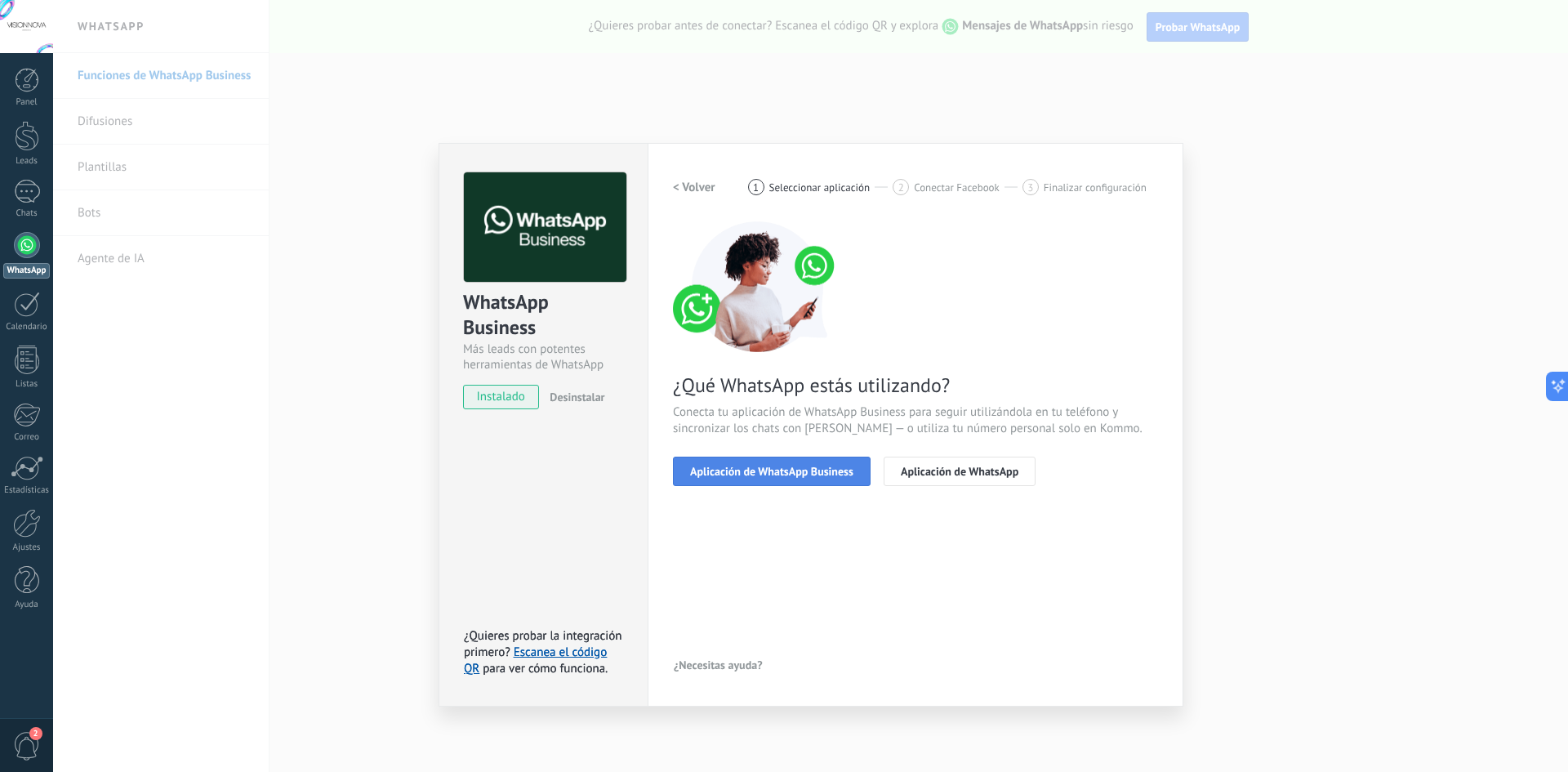
click at [744, 478] on button "Aplicación de WhatsApp Business" at bounding box center [772, 471] width 198 height 29
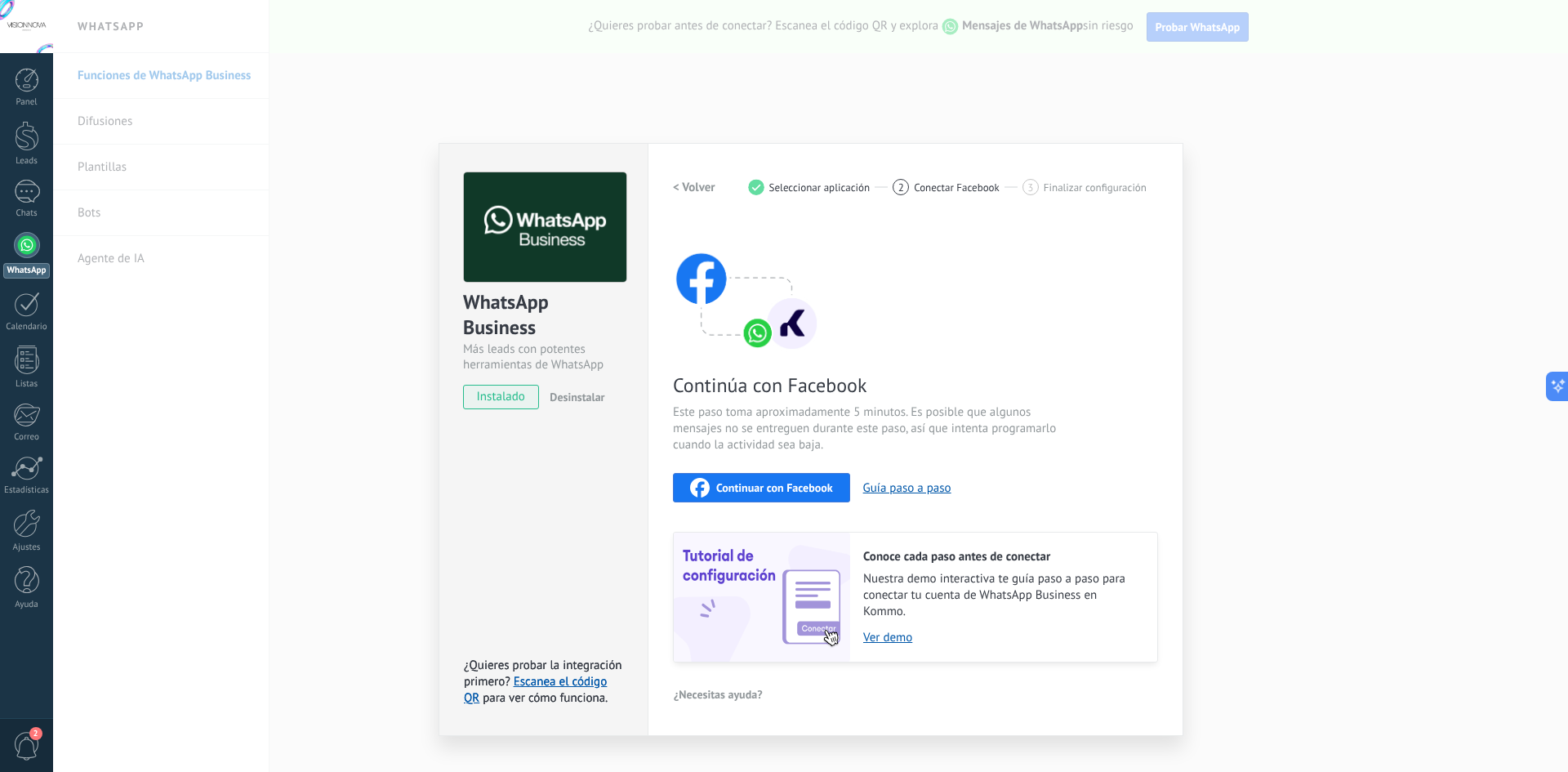
click at [695, 187] on h2 "< Volver" at bounding box center [694, 188] width 42 height 16
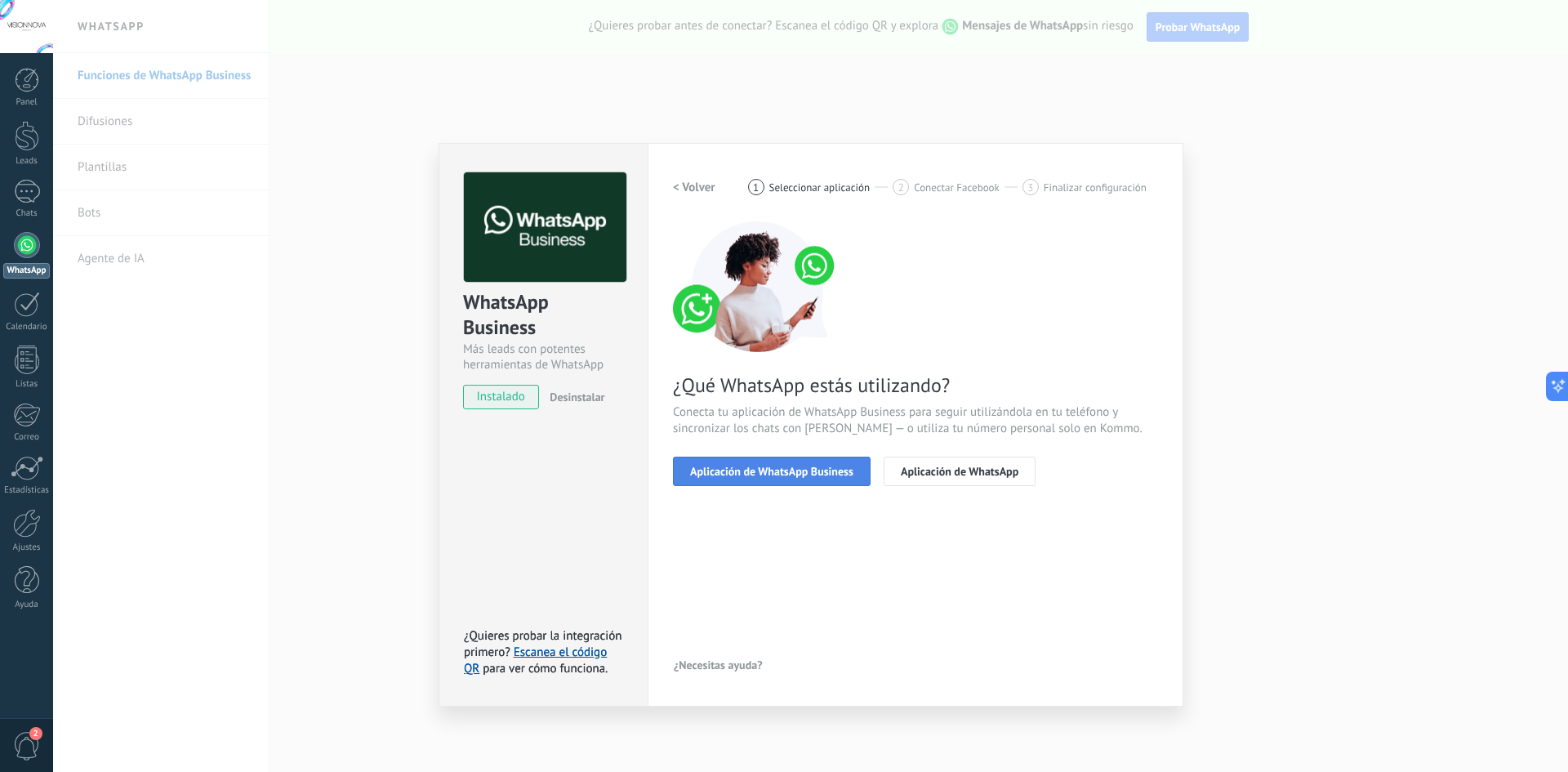
click at [811, 481] on button "Aplicación de WhatsApp Business" at bounding box center [772, 471] width 198 height 29
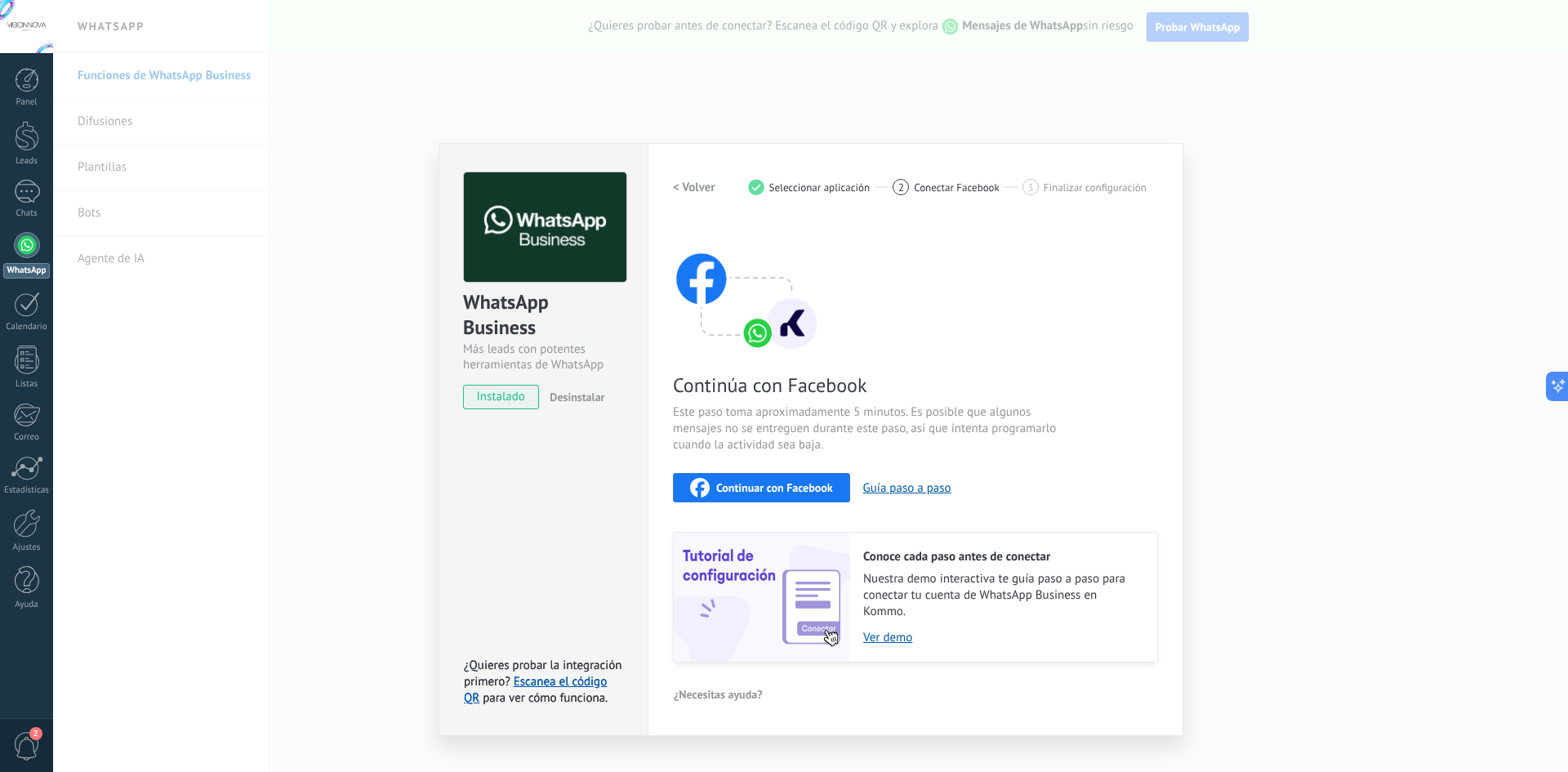
click at [747, 476] on button "Continuar con Facebook" at bounding box center [761, 487] width 177 height 29
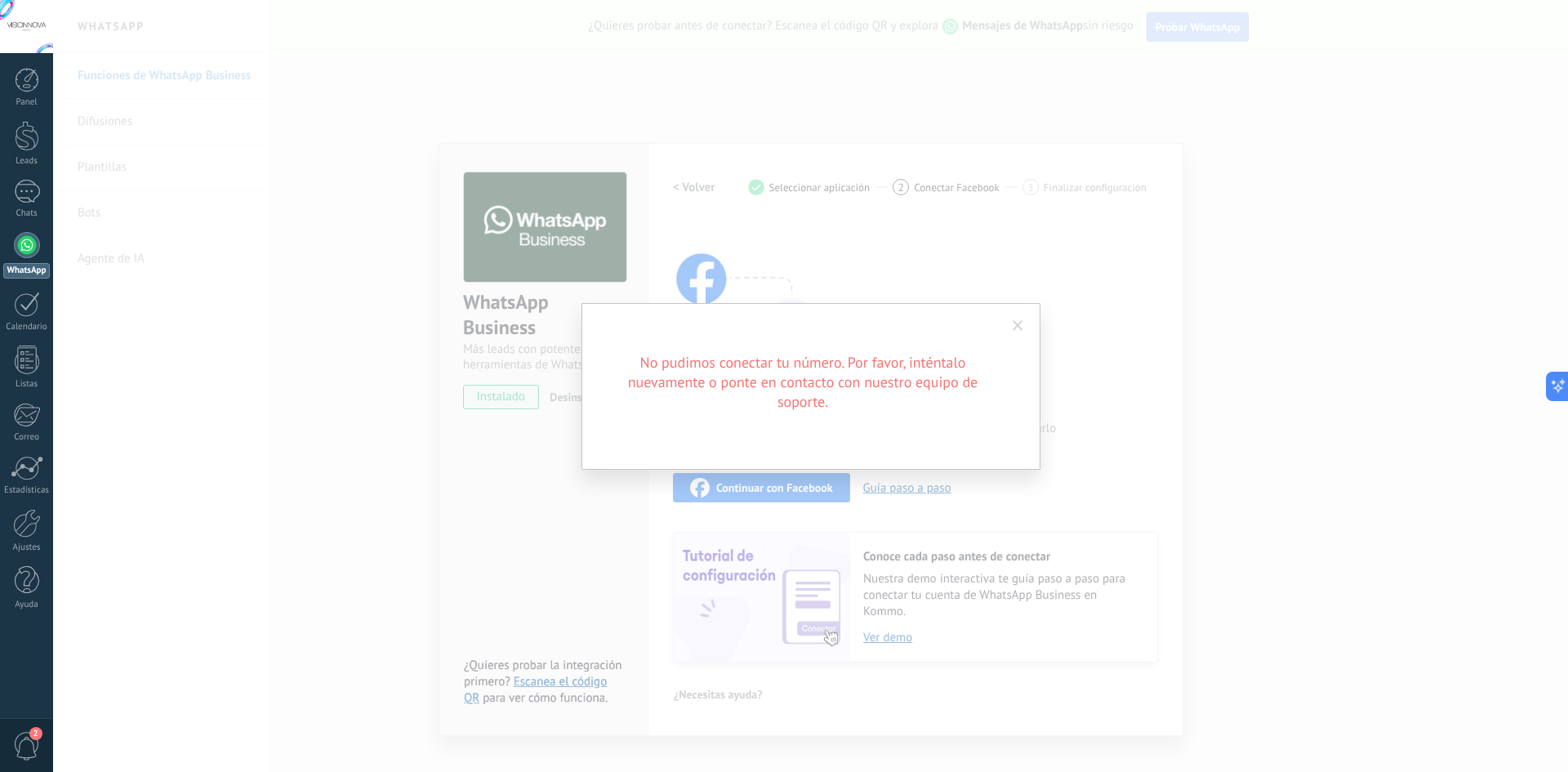
click at [754, 382] on h2 "No pudimos conectar tu número. Por favor, inténtalo nuevamente o ponte en conta…" at bounding box center [802, 382] width 392 height 59
click at [875, 371] on h2 "No pudimos conectar tu número. Por favor, inténtalo nuevamente o ponte en conta…" at bounding box center [802, 382] width 392 height 59
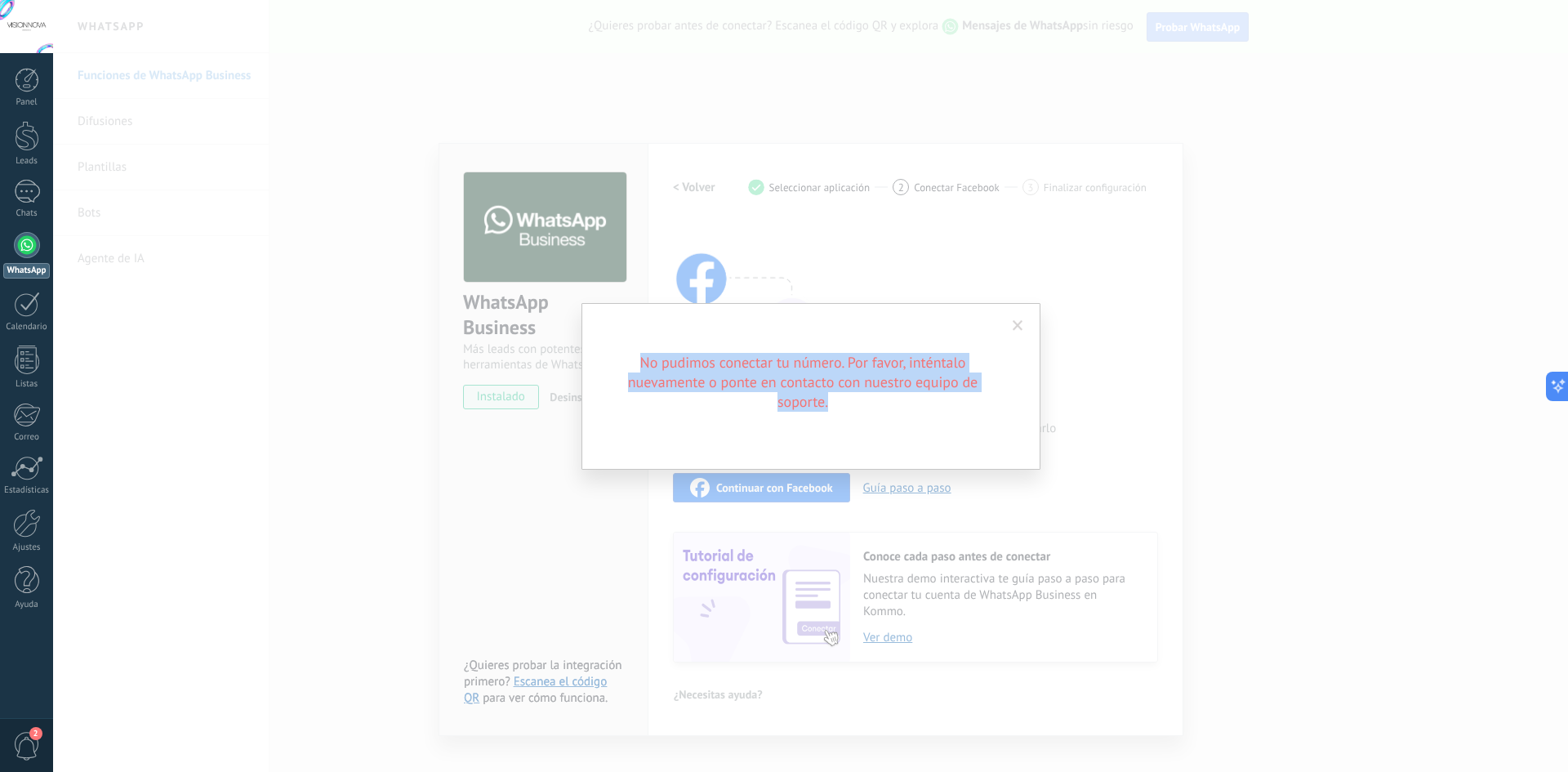
click at [874, 371] on h2 "No pudimos conectar tu número. Por favor, inténtalo nuevamente o ponte en conta…" at bounding box center [802, 382] width 392 height 59
click at [887, 378] on h2 "No pudimos conectar tu número. Por favor, inténtalo nuevamente o ponte en conta…" at bounding box center [802, 382] width 392 height 59
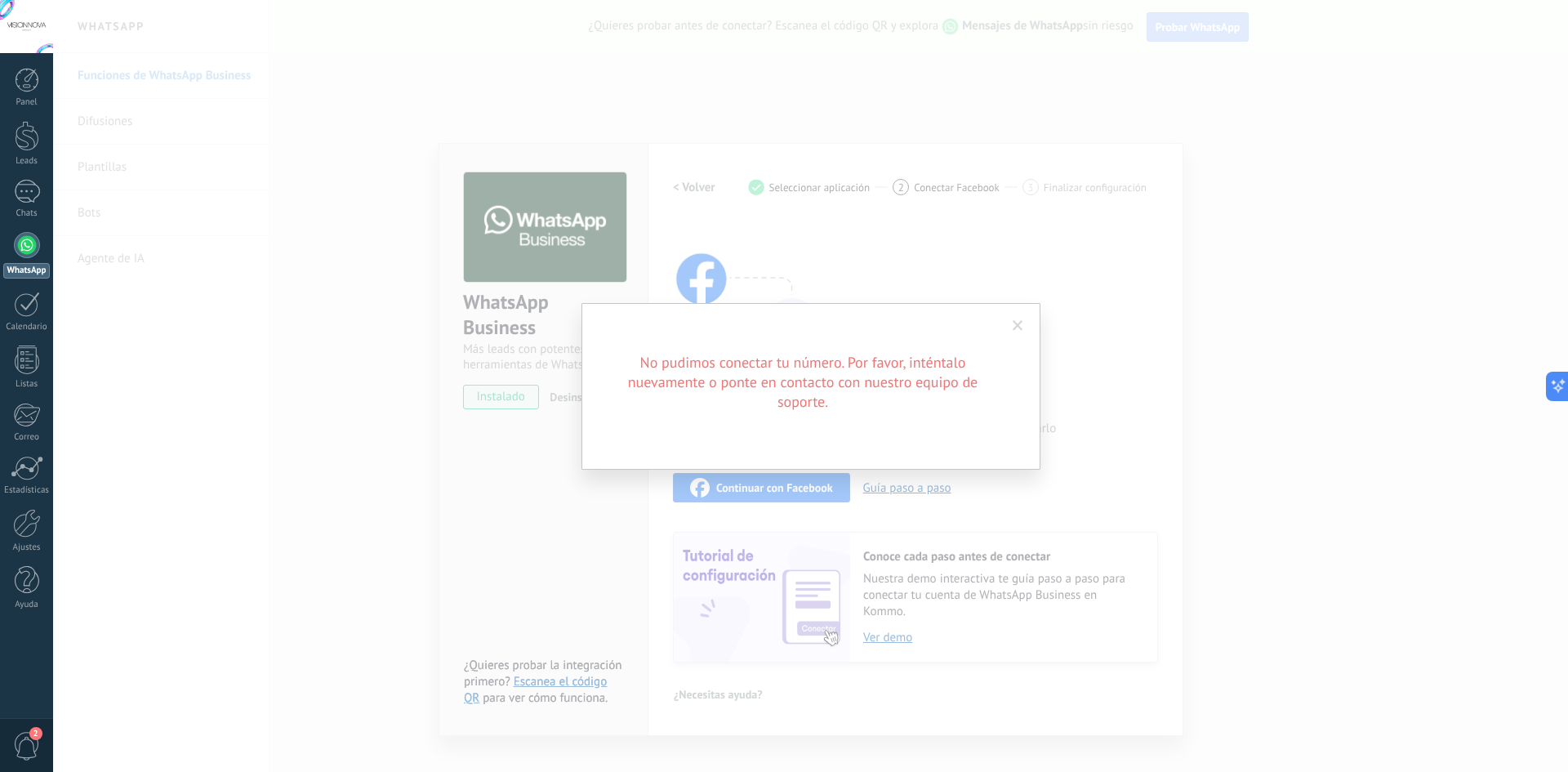
click at [1012, 309] on div "No pudimos conectar tu número. Por favor, inténtalo nuevamente o ponte en conta…" at bounding box center [810, 386] width 459 height 167
click at [1016, 323] on span at bounding box center [1017, 325] width 11 height 11
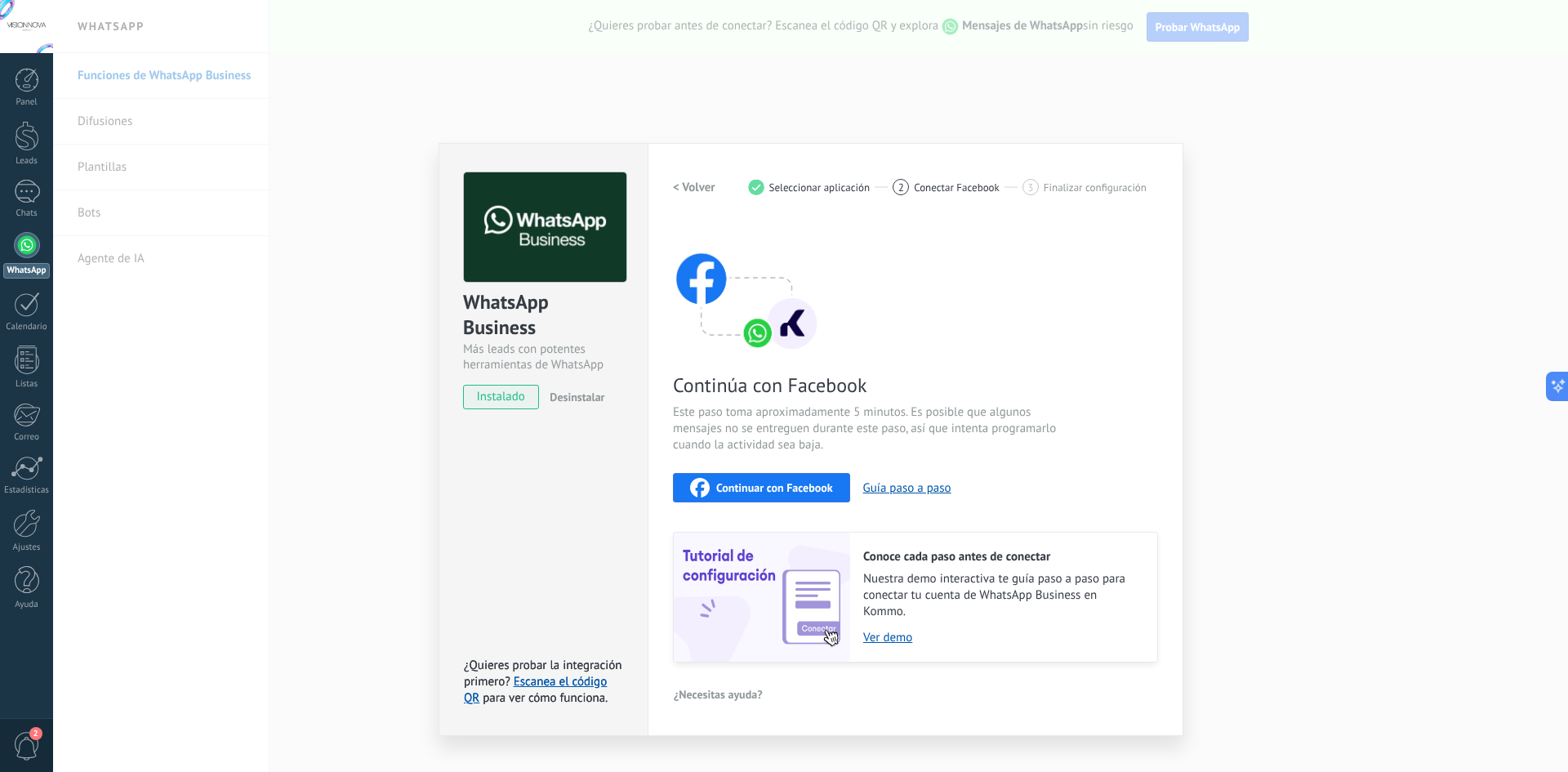
click at [733, 482] on span "Continuar con Facebook" at bounding box center [775, 487] width 117 height 11
